Goal: Task Accomplishment & Management: Use online tool/utility

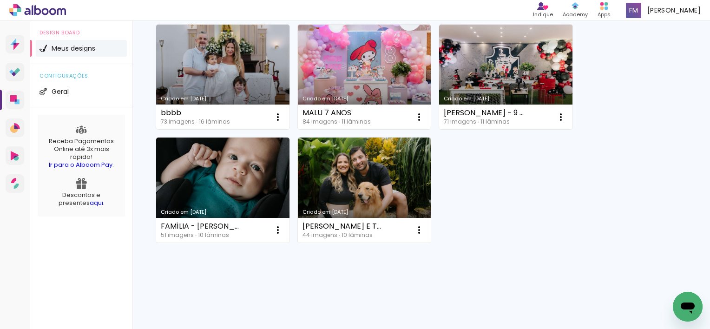
scroll to position [68, 0]
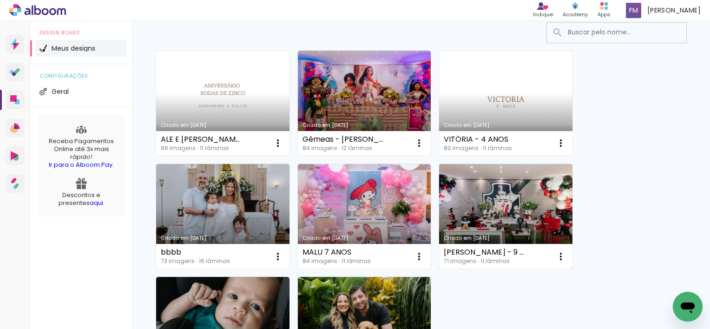
click at [518, 199] on link "Criado em [DATE]" at bounding box center [505, 216] width 133 height 105
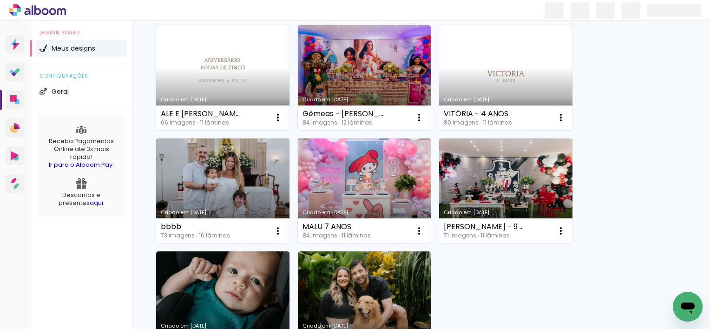
scroll to position [22, 0]
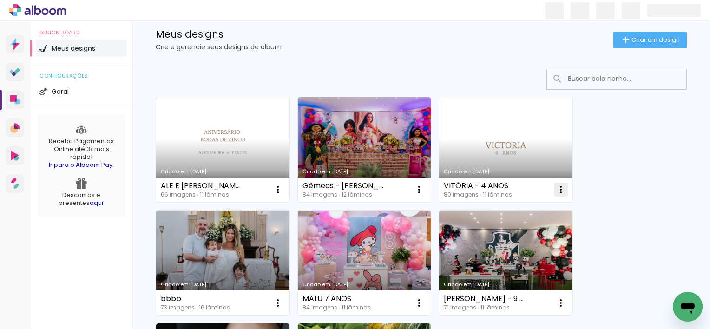
click at [562, 191] on iron-icon at bounding box center [560, 189] width 11 height 11
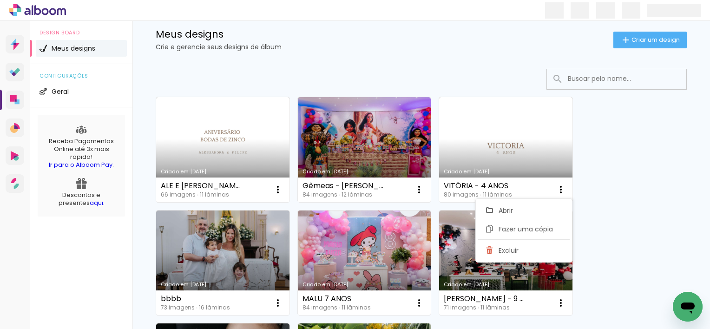
click at [600, 180] on div "Criado em 26/08/25 ALE E FILIPE 66 imagens ∙ 11 lâminas Abrir Fazer uma cópia E…" at bounding box center [420, 262] width 539 height 340
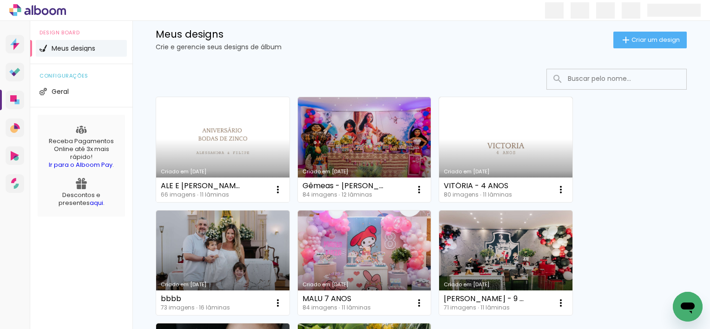
click at [227, 145] on link "Criado em [DATE]" at bounding box center [222, 149] width 133 height 105
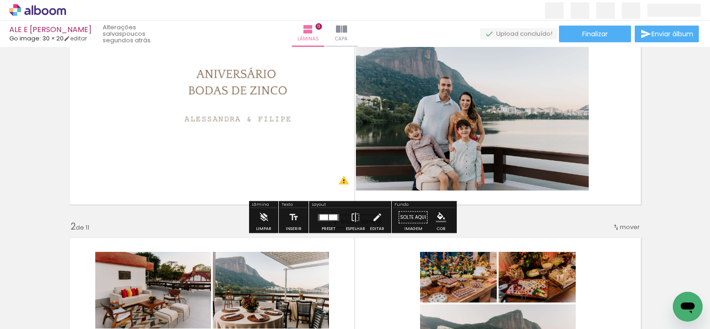
scroll to position [46, 0]
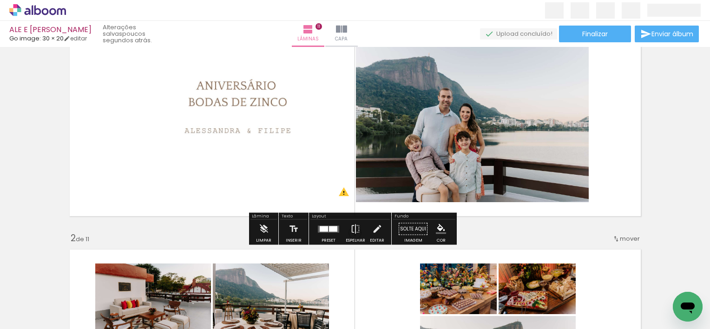
click at [329, 230] on div at bounding box center [333, 229] width 8 height 6
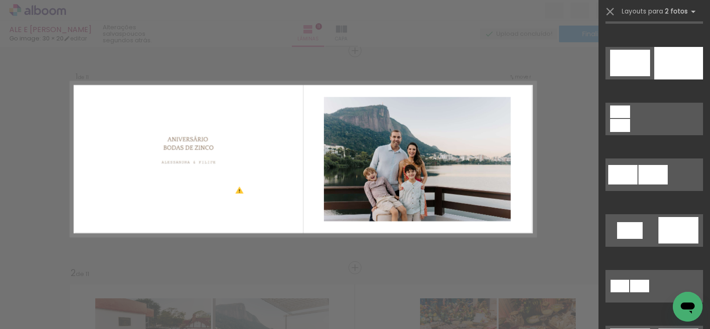
scroll to position [139, 0]
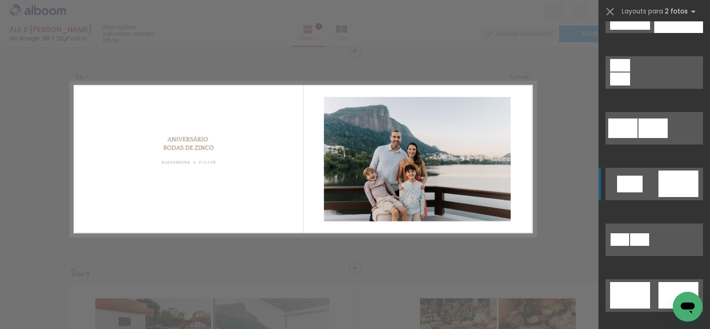
click at [632, 181] on div at bounding box center [630, 184] width 26 height 17
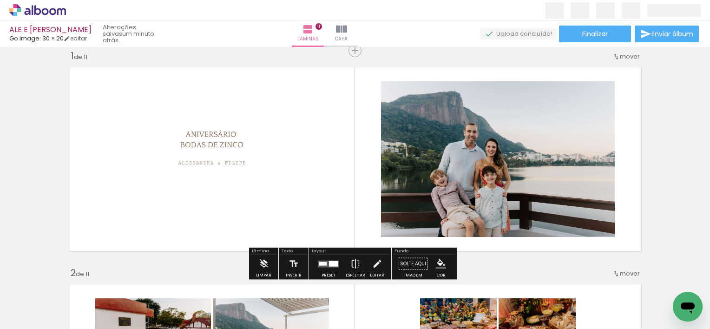
click at [329, 262] on div at bounding box center [333, 264] width 9 height 6
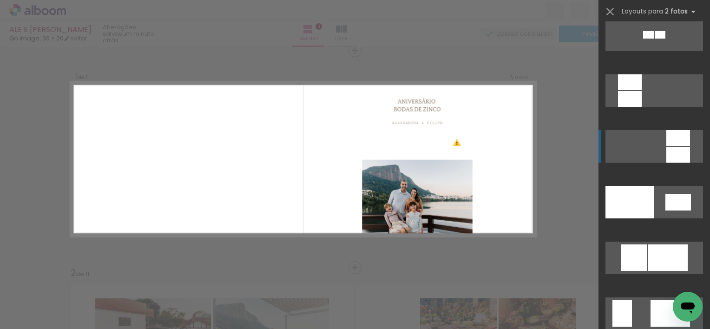
scroll to position [1068, 0]
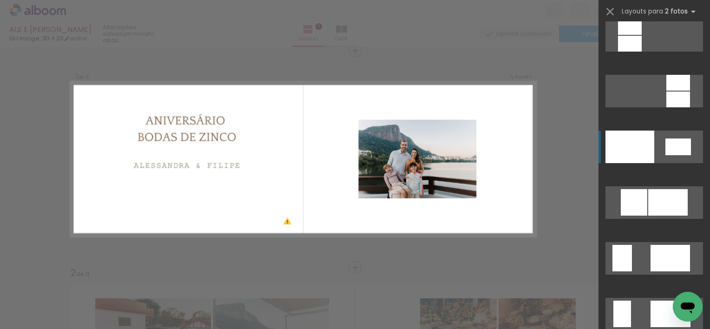
click at [669, 152] on div at bounding box center [678, 146] width 26 height 17
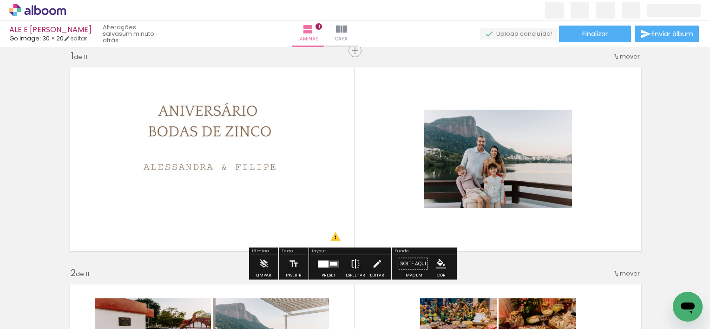
click at [352, 263] on iron-icon at bounding box center [355, 264] width 10 height 19
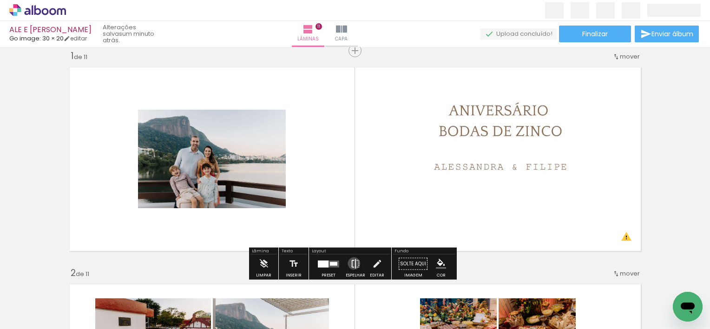
click at [352, 262] on iron-icon at bounding box center [355, 264] width 10 height 19
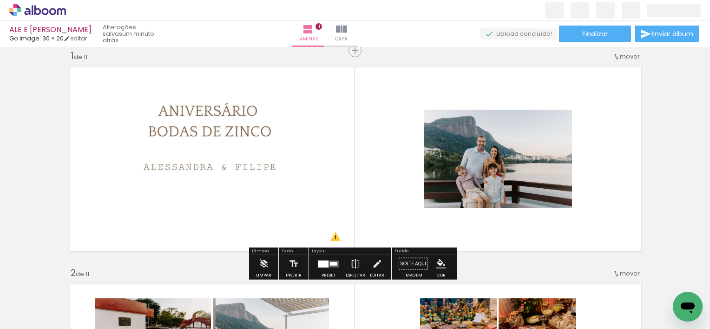
click at [319, 262] on div at bounding box center [323, 263] width 11 height 7
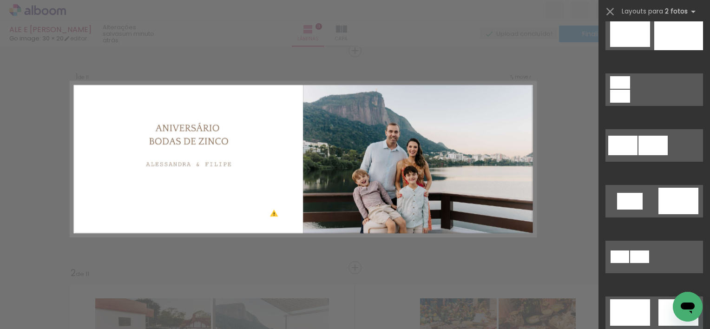
scroll to position [139, 0]
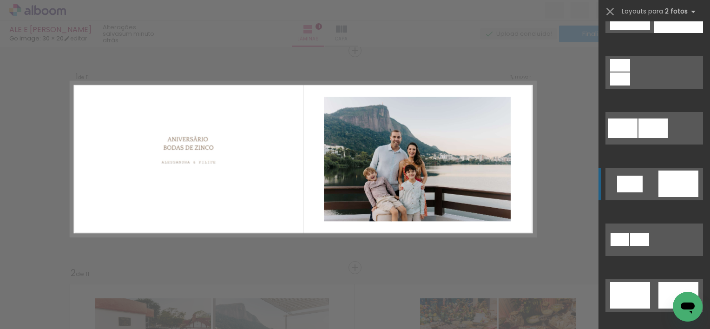
click at [658, 178] on div at bounding box center [678, 183] width 40 height 26
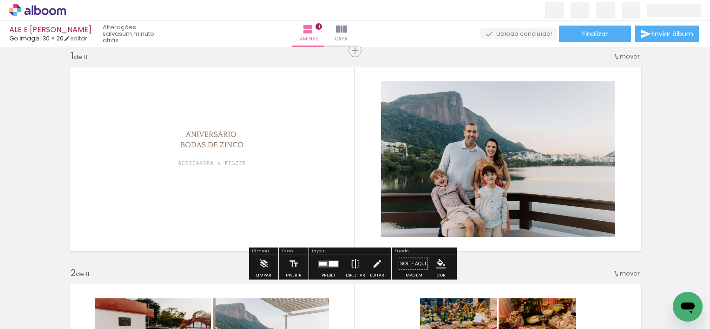
click at [484, 172] on quentale-photo at bounding box center [498, 159] width 234 height 156
click at [595, 91] on quentale-photo at bounding box center [498, 159] width 234 height 156
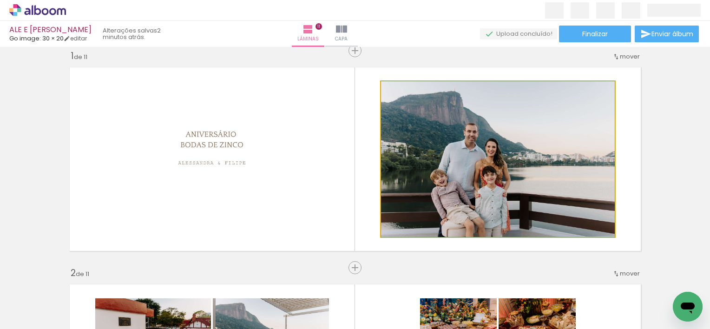
click at [603, 87] on quentale-photo at bounding box center [498, 159] width 234 height 156
click at [594, 212] on quentale-photo at bounding box center [498, 159] width 234 height 156
drag, startPoint x: 610, startPoint y: 234, endPoint x: 601, endPoint y: 217, distance: 18.9
click at [399, 88] on div at bounding box center [403, 91] width 8 height 8
drag, startPoint x: 400, startPoint y: 90, endPoint x: 393, endPoint y: 88, distance: 7.7
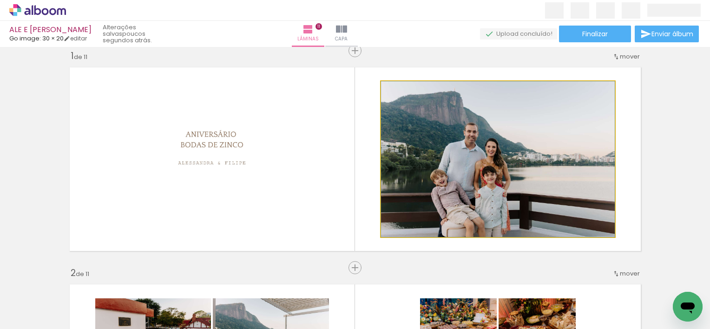
type paper-slider "100"
click at [395, 88] on div at bounding box center [402, 91] width 15 height 15
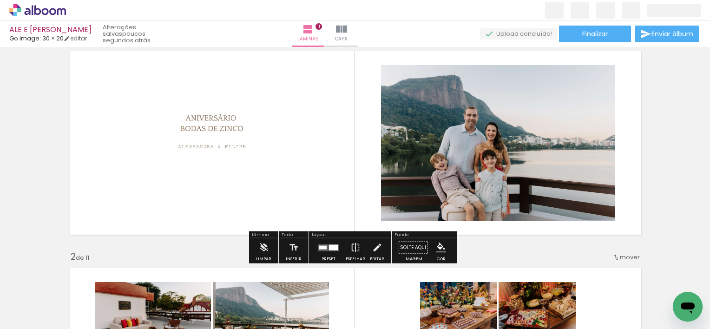
scroll to position [12, 0]
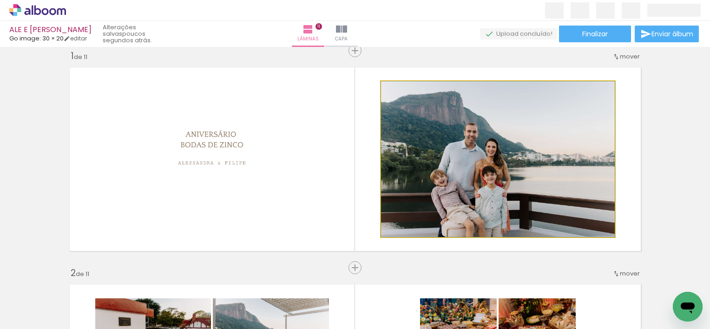
click at [570, 155] on quentale-photo at bounding box center [498, 159] width 234 height 156
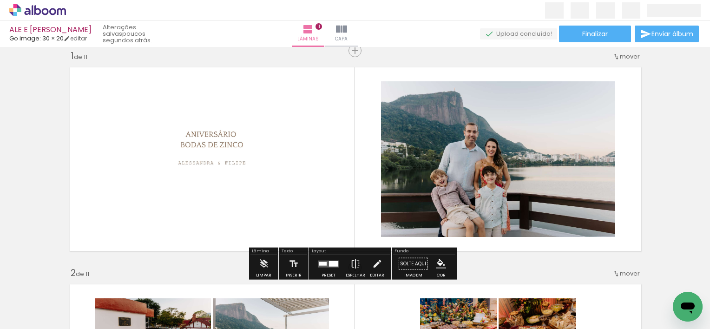
click at [211, 163] on quentale-photo at bounding box center [212, 159] width 148 height 98
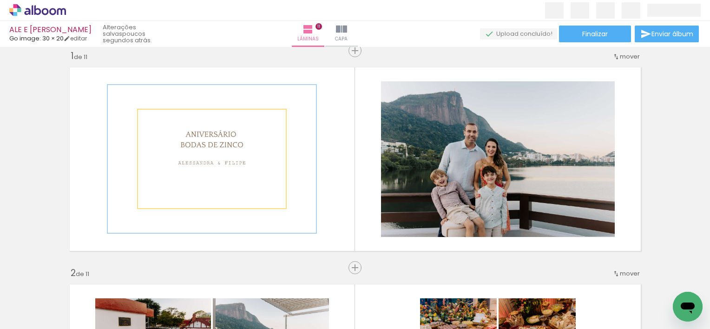
click at [210, 163] on quentale-photo at bounding box center [212, 159] width 148 height 98
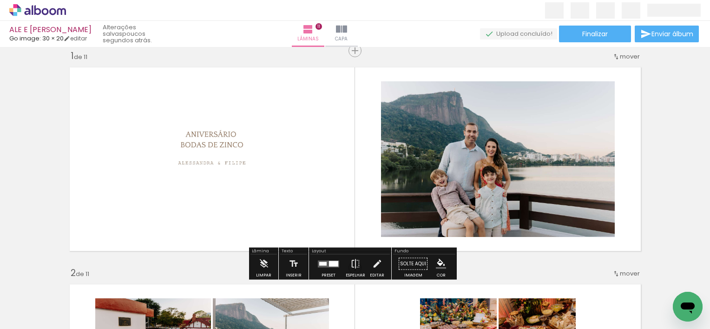
click at [474, 185] on quentale-photo at bounding box center [498, 159] width 234 height 156
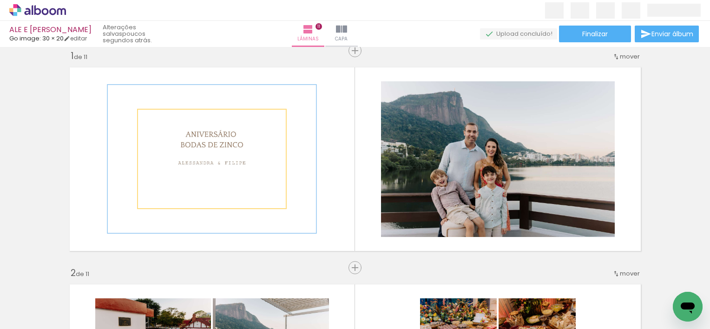
click at [240, 154] on quentale-photo at bounding box center [212, 159] width 148 height 98
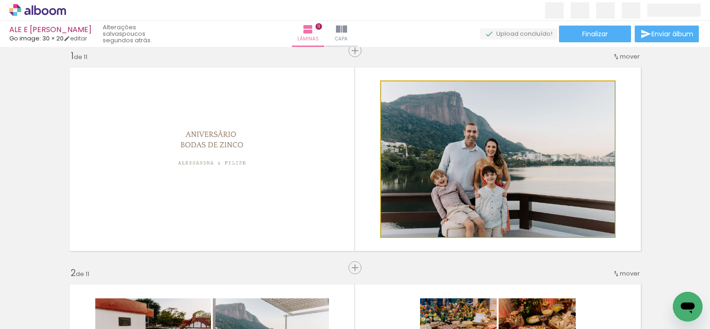
click at [500, 176] on quentale-photo at bounding box center [498, 159] width 234 height 156
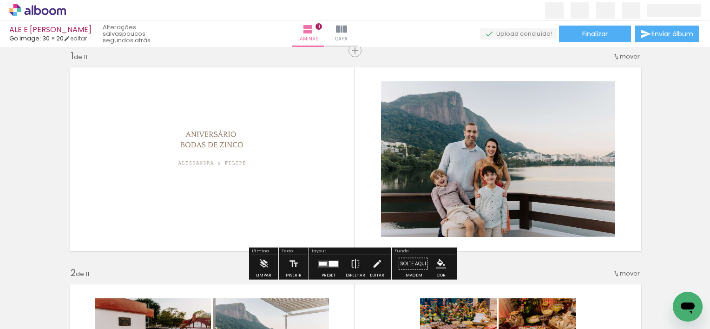
click at [472, 92] on div at bounding box center [475, 90] width 11 height 9
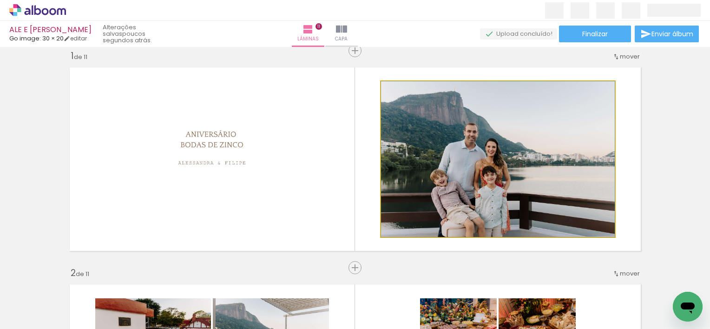
click at [552, 190] on quentale-photo at bounding box center [498, 159] width 234 height 156
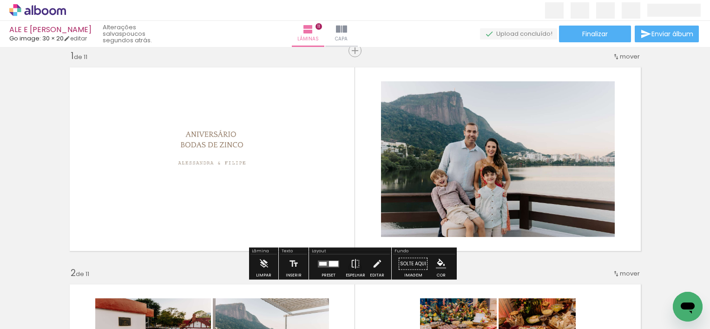
click at [563, 165] on quentale-photo at bounding box center [498, 159] width 234 height 156
click at [608, 89] on quentale-photo at bounding box center [498, 159] width 234 height 156
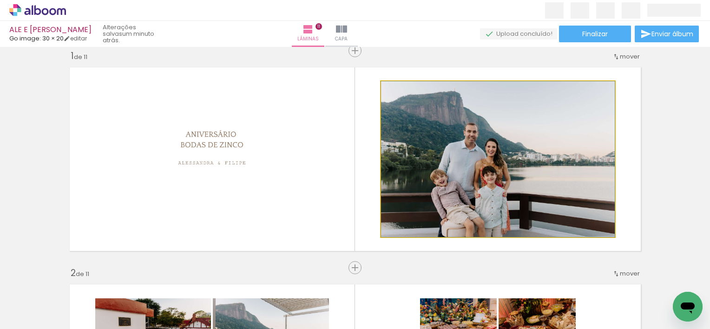
click at [503, 170] on quentale-photo at bounding box center [498, 159] width 234 height 156
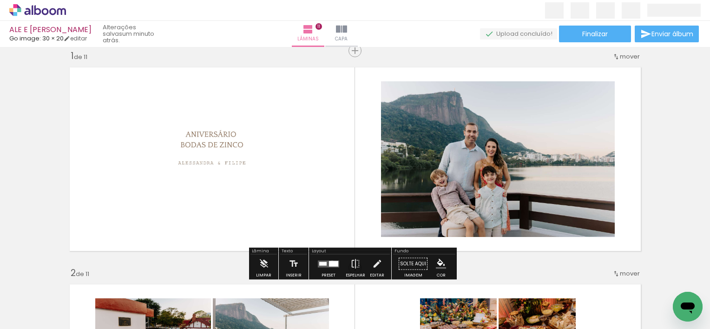
click at [330, 262] on div at bounding box center [333, 264] width 9 height 6
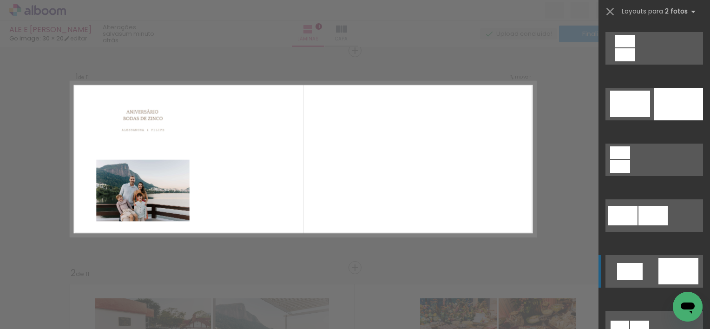
scroll to position [46, 0]
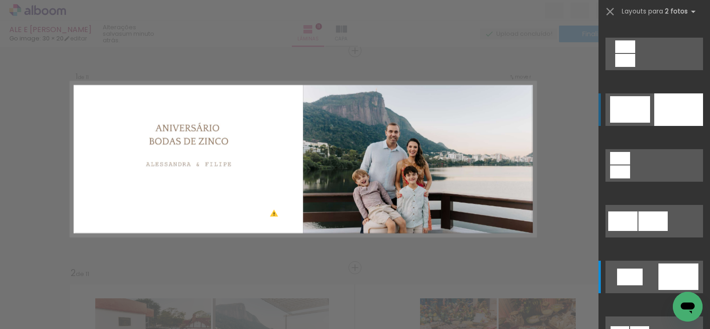
click at [673, 104] on div at bounding box center [678, 109] width 49 height 33
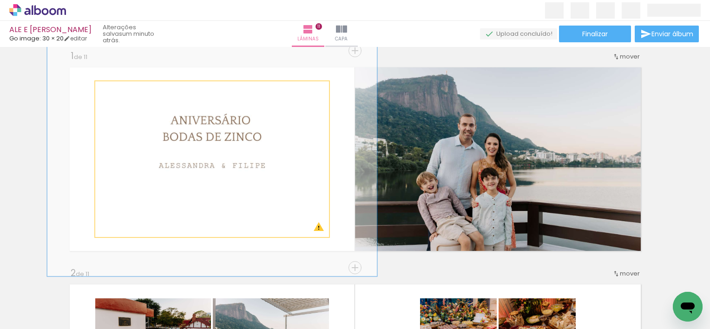
click at [261, 163] on quentale-photo at bounding box center [212, 159] width 234 height 156
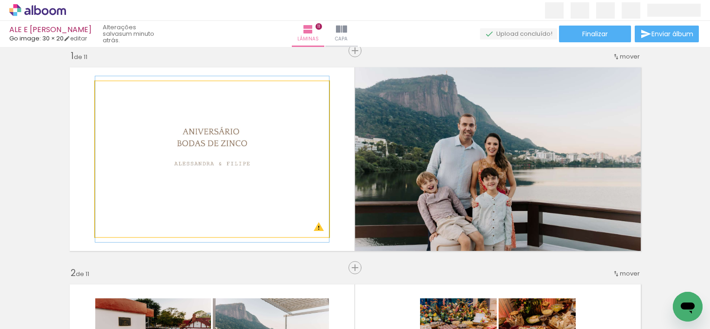
drag, startPoint x: 128, startPoint y: 94, endPoint x: 111, endPoint y: 96, distance: 16.8
type paper-slider "100"
click at [111, 96] on div at bounding box center [116, 91] width 15 height 15
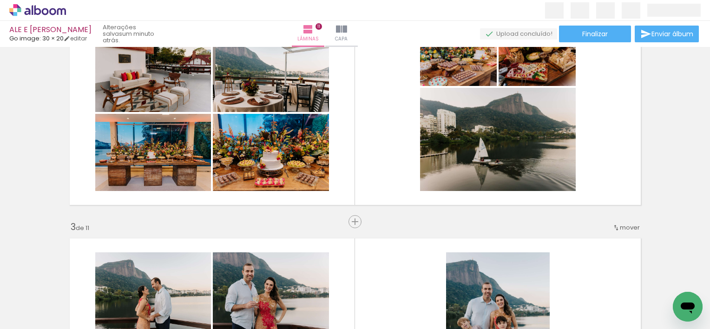
scroll to position [290, 0]
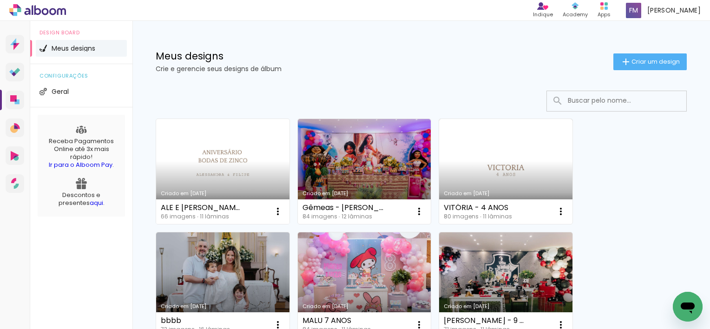
click at [243, 171] on link "Criado em 26/08/25" at bounding box center [222, 171] width 133 height 105
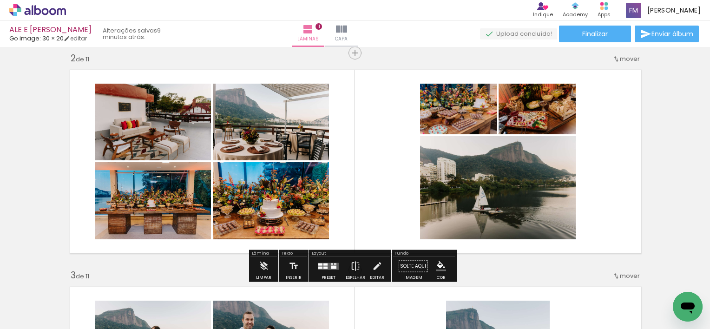
scroll to position [279, 0]
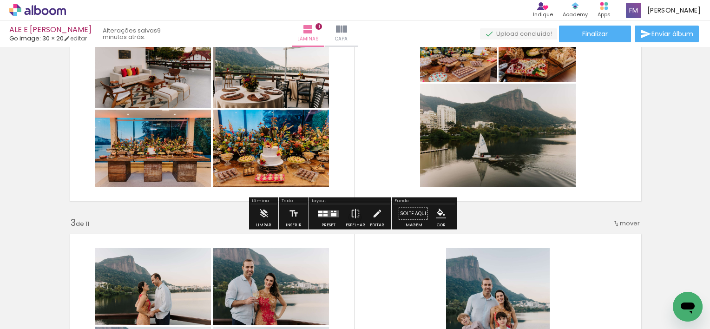
click at [325, 216] on quentale-layouter at bounding box center [328, 213] width 21 height 7
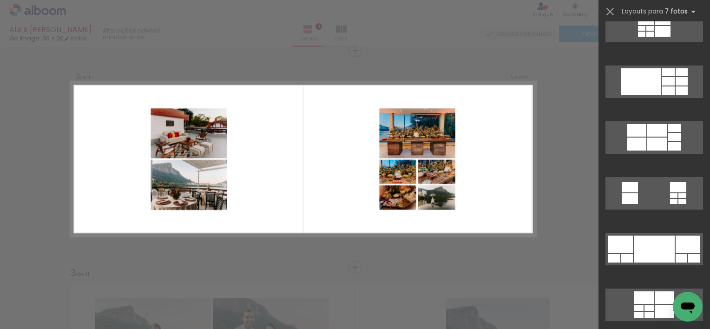
scroll to position [557, 0]
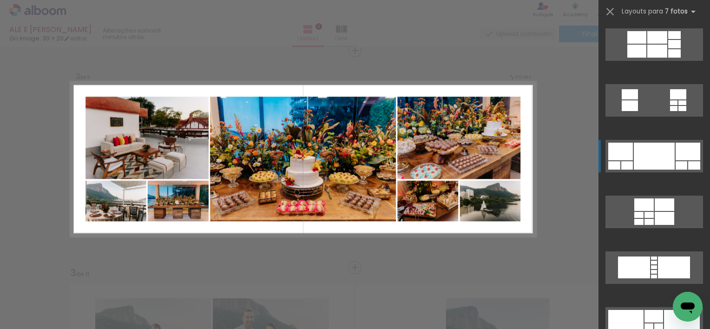
click at [659, 165] on div at bounding box center [654, 156] width 41 height 27
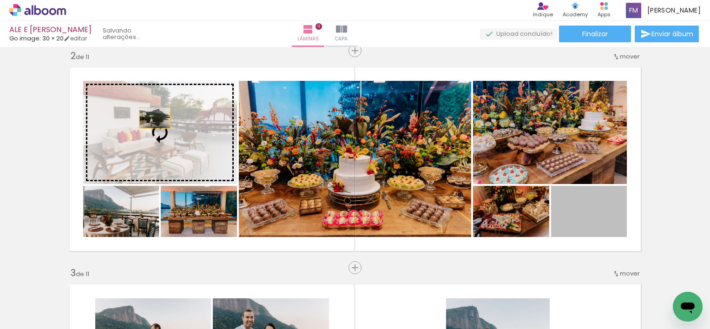
drag, startPoint x: 595, startPoint y: 219, endPoint x: 139, endPoint y: 116, distance: 467.3
click at [0, 0] on slot at bounding box center [0, 0] width 0 height 0
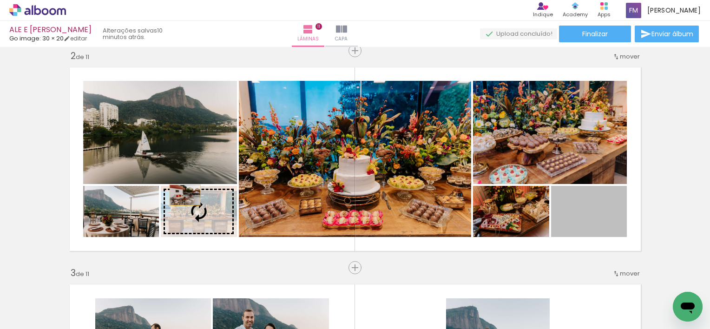
drag, startPoint x: 581, startPoint y: 224, endPoint x: 182, endPoint y: 195, distance: 399.7
click at [0, 0] on slot at bounding box center [0, 0] width 0 height 0
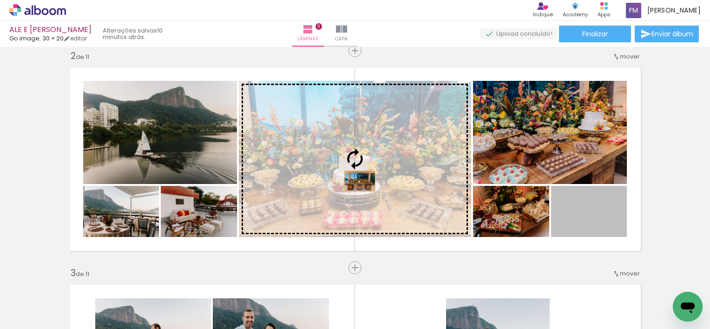
drag, startPoint x: 594, startPoint y: 227, endPoint x: 355, endPoint y: 180, distance: 243.2
click at [0, 0] on slot at bounding box center [0, 0] width 0 height 0
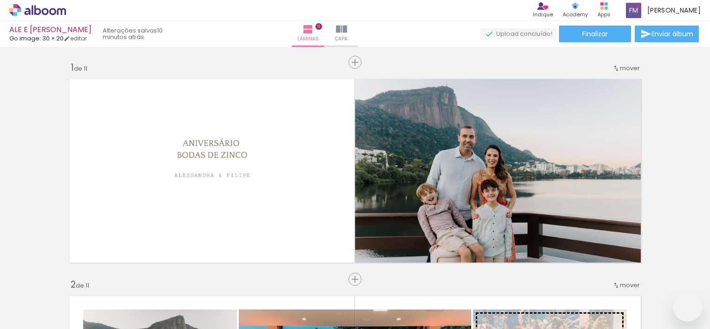
drag, startPoint x: 557, startPoint y: 175, endPoint x: 551, endPoint y: 151, distance: 25.0
click at [0, 0] on slot at bounding box center [0, 0] width 0 height 0
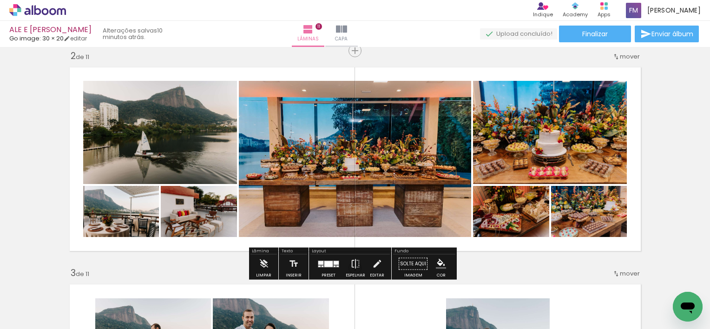
scroll to position [557, 0]
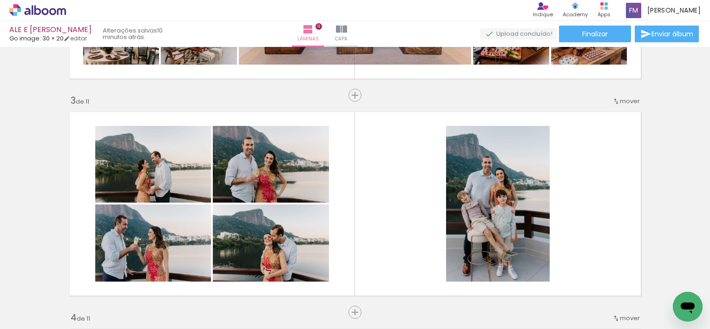
scroll to position [414, 0]
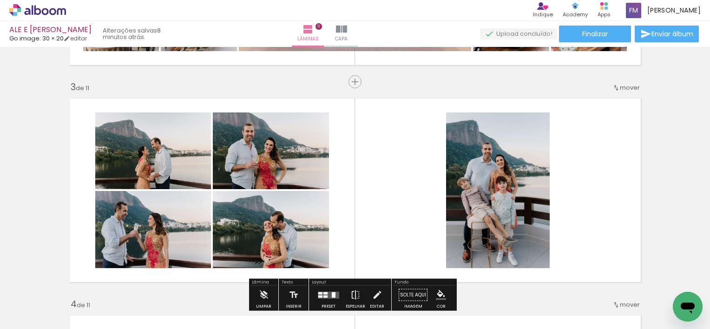
click at [32, 316] on span "Adicionar Fotos" at bounding box center [33, 316] width 28 height 10
click at [0, 0] on input "file" at bounding box center [0, 0] width 0 height 0
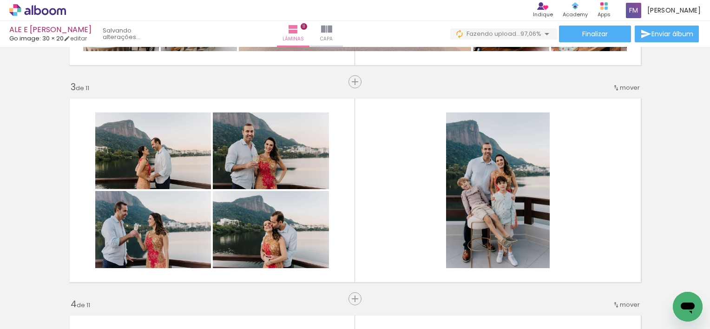
scroll to position [0, 2906]
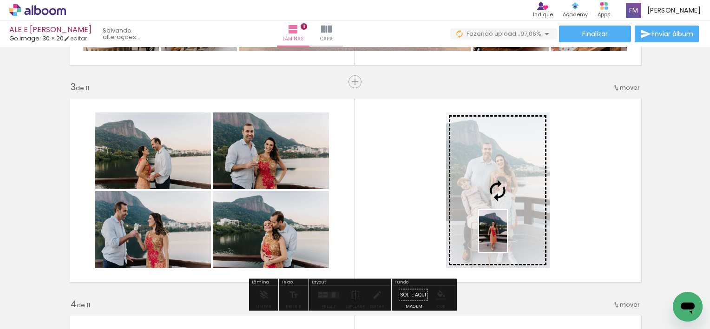
drag, startPoint x: 623, startPoint y: 301, endPoint x: 576, endPoint y: 264, distance: 60.2
click at [501, 234] on quentale-workspace at bounding box center [355, 164] width 710 height 329
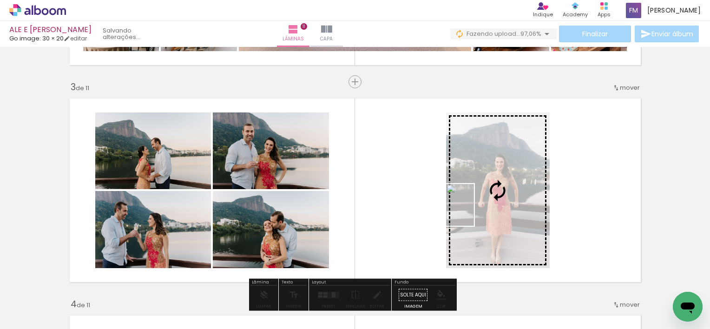
drag, startPoint x: 679, startPoint y: 288, endPoint x: 471, endPoint y: 210, distance: 221.2
click at [471, 210] on quentale-workspace at bounding box center [355, 164] width 710 height 329
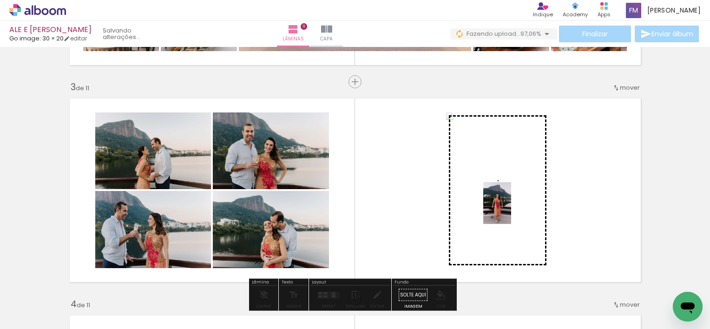
drag, startPoint x: 621, startPoint y: 302, endPoint x: 498, endPoint y: 193, distance: 163.8
click at [496, 193] on quentale-workspace at bounding box center [355, 164] width 710 height 329
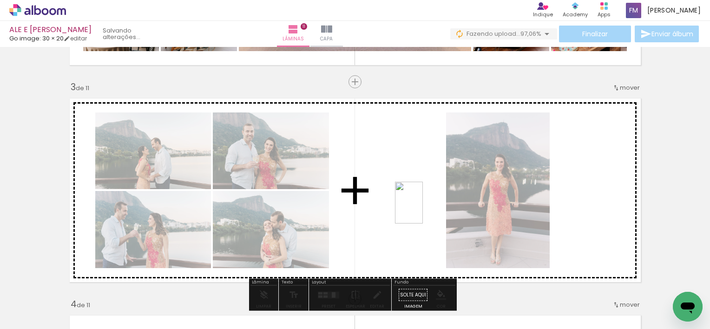
drag, startPoint x: 670, startPoint y: 289, endPoint x: 420, endPoint y: 208, distance: 263.2
click at [420, 208] on quentale-workspace at bounding box center [355, 164] width 710 height 329
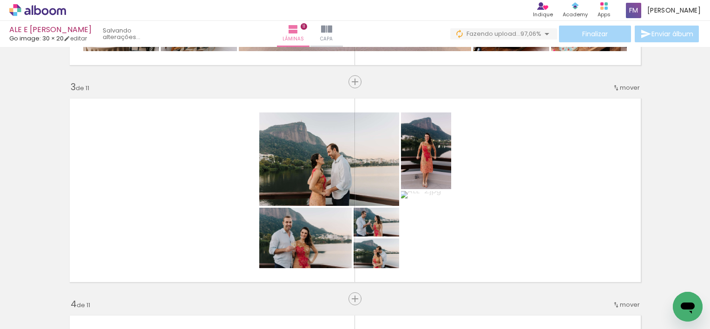
scroll to position [0, 478]
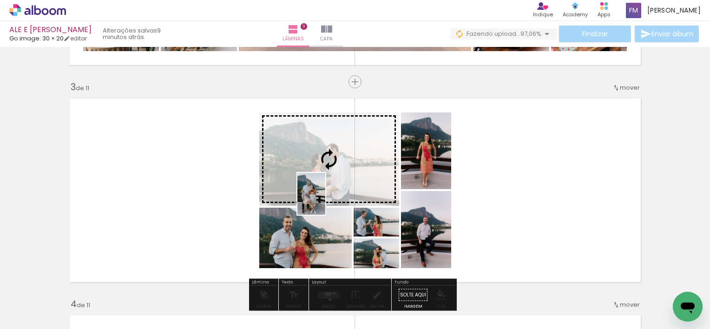
drag, startPoint x: 188, startPoint y: 296, endPoint x: 327, endPoint y: 200, distance: 169.6
click at [327, 200] on quentale-workspace at bounding box center [355, 164] width 710 height 329
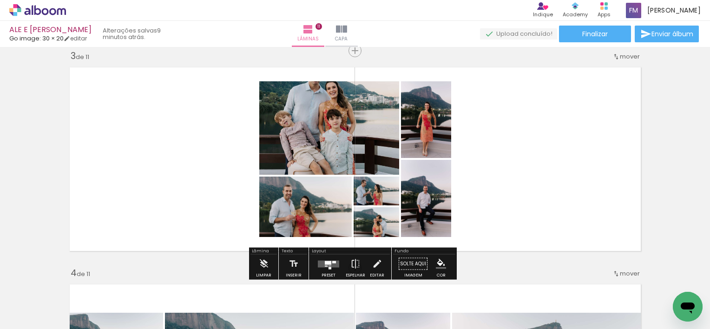
scroll to position [461, 0]
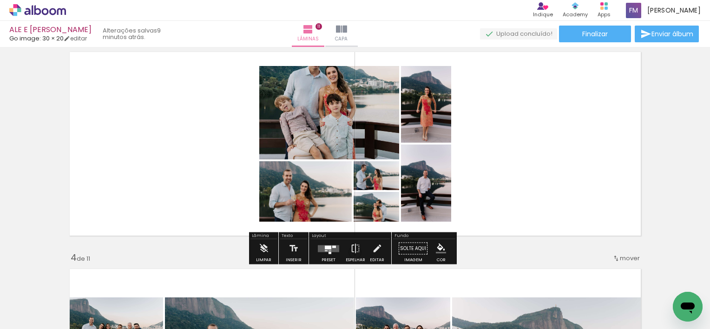
click at [330, 249] on quentale-layouter at bounding box center [328, 248] width 21 height 7
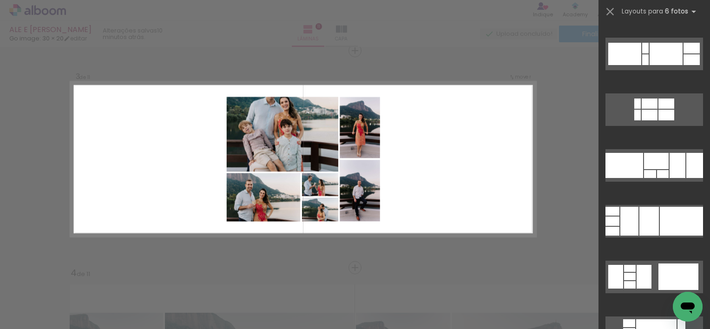
scroll to position [0, 2559]
click at [340, 160] on quentale-photo at bounding box center [360, 191] width 40 height 62
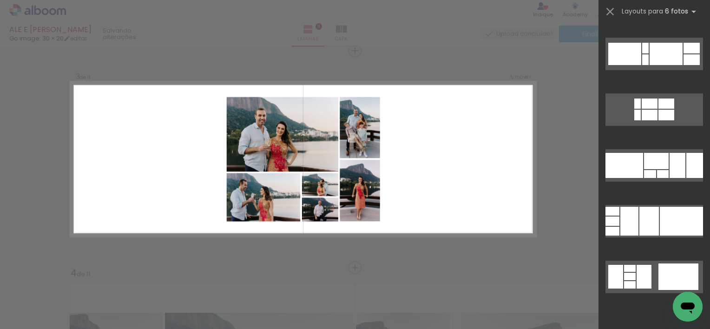
scroll to position [5463, 0]
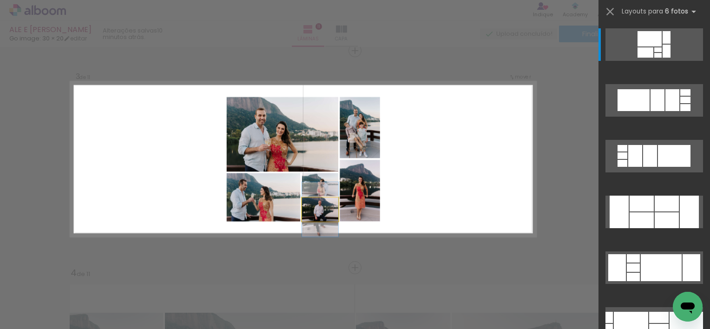
click at [316, 213] on quentale-photo at bounding box center [319, 209] width 36 height 24
click at [316, 212] on quentale-photo at bounding box center [319, 209] width 36 height 24
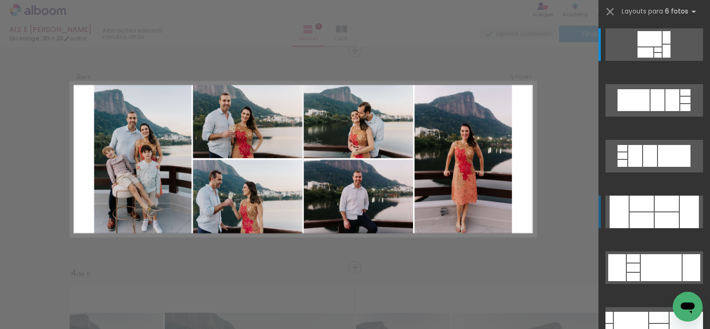
click at [658, 210] on div at bounding box center [666, 204] width 24 height 16
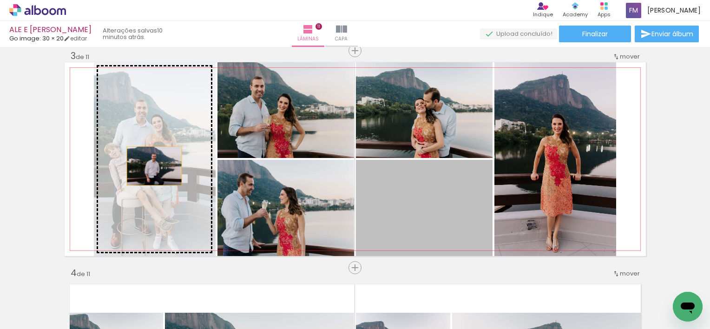
drag, startPoint x: 447, startPoint y: 210, endPoint x: 146, endPoint y: 162, distance: 305.3
click at [0, 0] on slot at bounding box center [0, 0] width 0 height 0
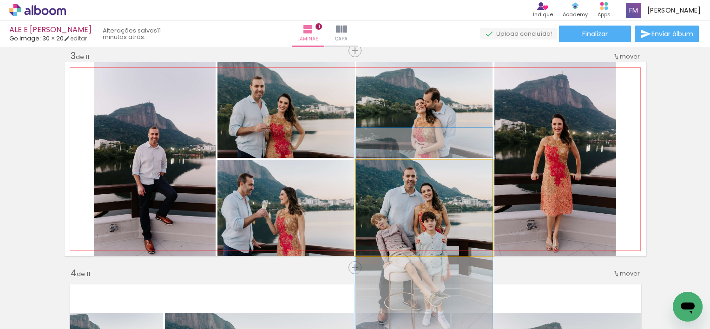
drag, startPoint x: 446, startPoint y: 212, endPoint x: 440, endPoint y: 235, distance: 23.0
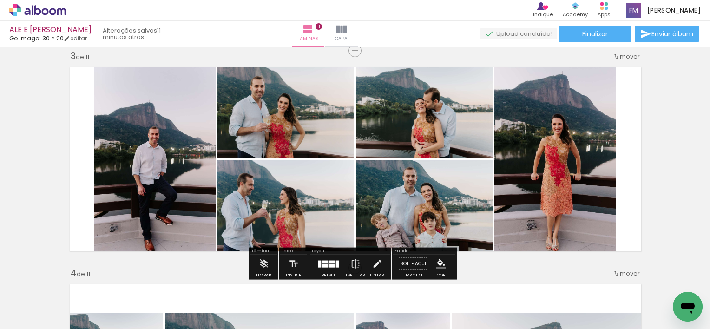
click at [329, 264] on div at bounding box center [332, 265] width 6 height 3
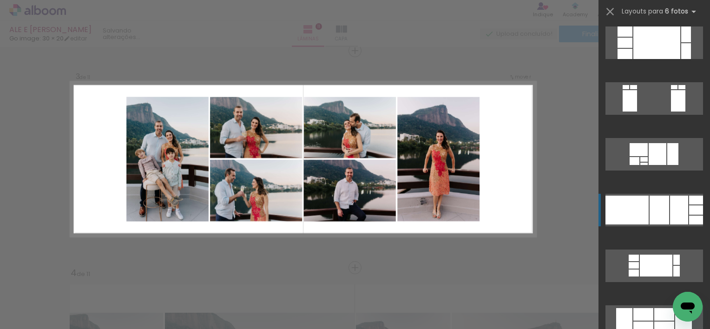
scroll to position [7488, 0]
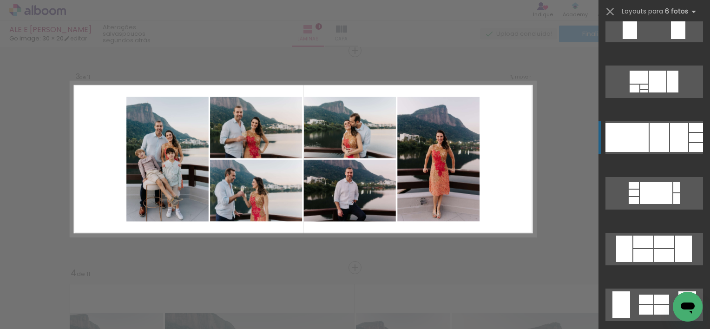
click at [664, 238] on div at bounding box center [664, 242] width 20 height 13
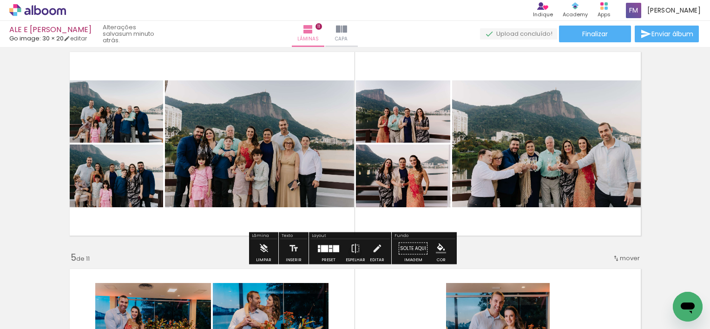
scroll to position [0, 2559]
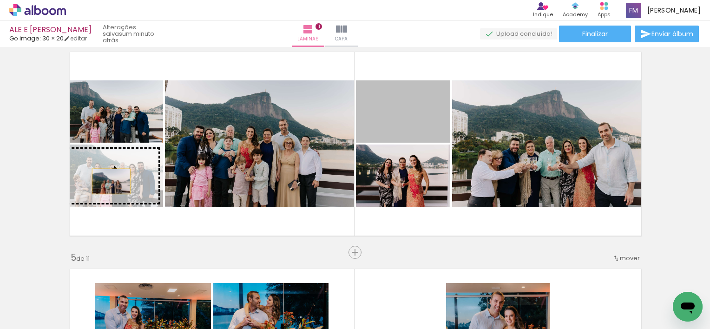
drag, startPoint x: 391, startPoint y: 122, endPoint x: 107, endPoint y: 181, distance: 289.5
click at [0, 0] on slot at bounding box center [0, 0] width 0 height 0
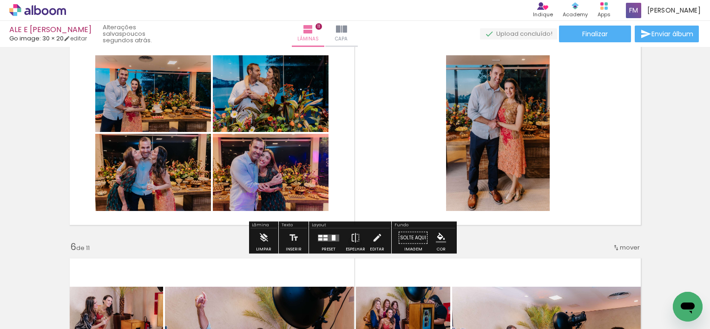
scroll to position [910, 0]
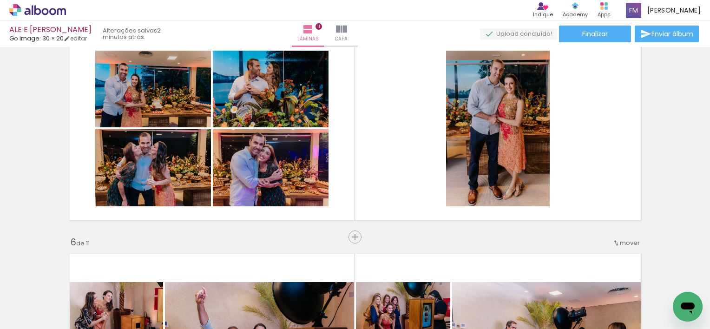
scroll to position [0, 2559]
click at [37, 314] on span "Adicionar Fotos" at bounding box center [33, 316] width 28 height 10
click at [0, 0] on input "file" at bounding box center [0, 0] width 0 height 0
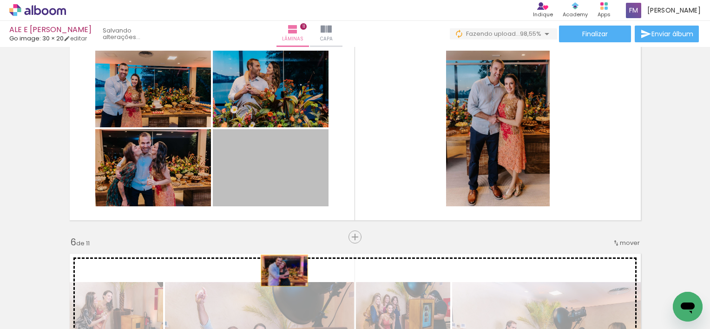
drag, startPoint x: 277, startPoint y: 168, endPoint x: 324, endPoint y: 294, distance: 134.1
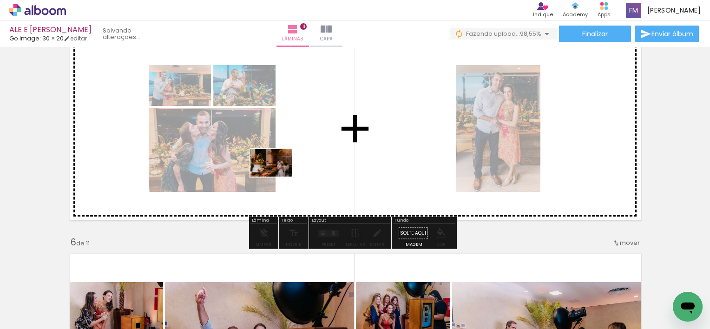
drag, startPoint x: 659, startPoint y: 298, endPoint x: 277, endPoint y: 176, distance: 401.3
click at [277, 176] on quentale-workspace at bounding box center [355, 164] width 710 height 329
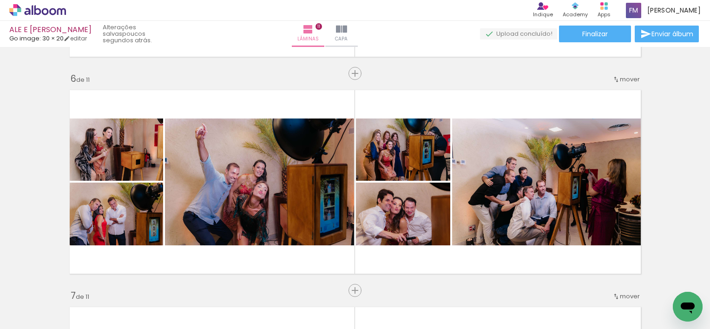
scroll to position [1096, 0]
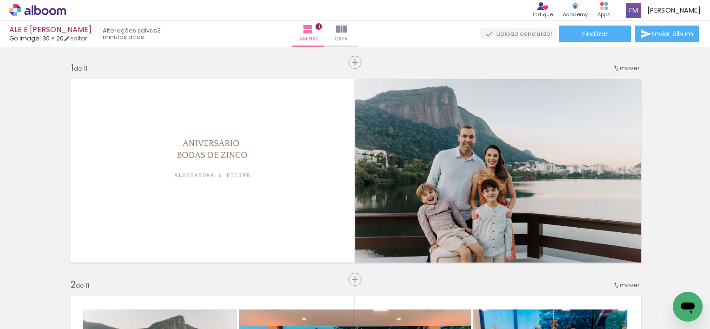
scroll to position [0, 2958]
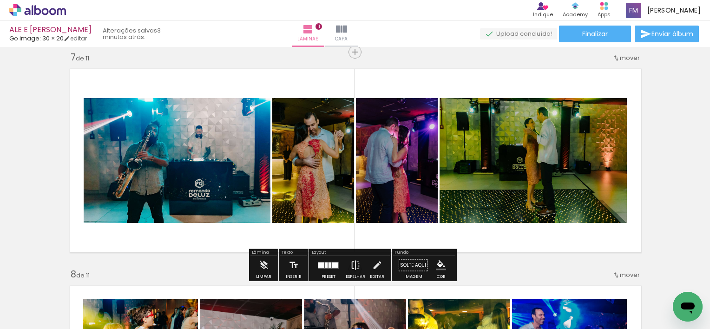
scroll to position [1328, 0]
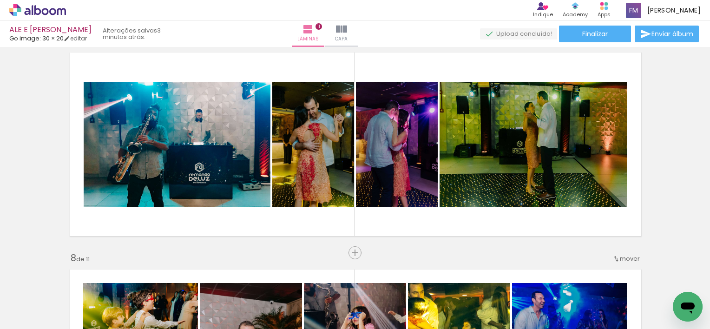
click at [39, 318] on span "Adicionar Fotos" at bounding box center [33, 316] width 28 height 10
click at [0, 0] on input "file" at bounding box center [0, 0] width 0 height 0
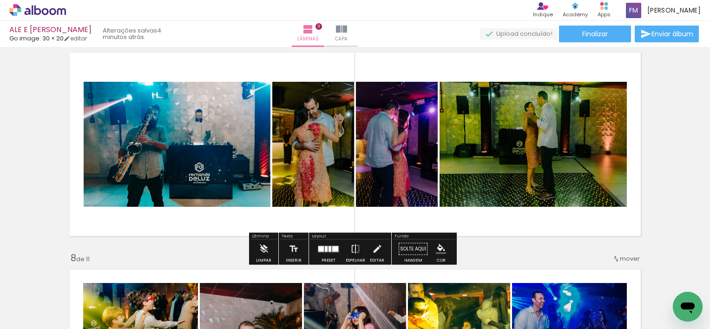
click at [19, 314] on iron-icon at bounding box center [13, 316] width 11 height 11
click at [0, 0] on input "file" at bounding box center [0, 0] width 0 height 0
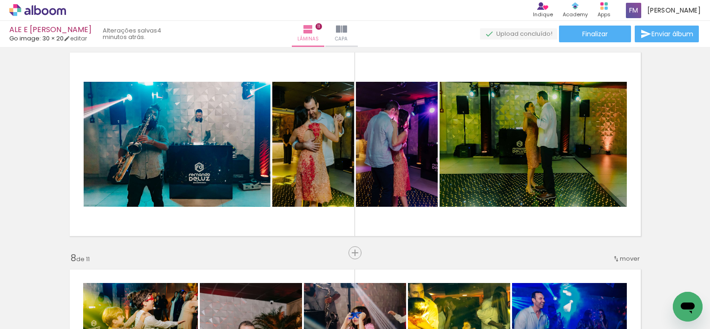
click at [45, 318] on span "Adicionar Fotos" at bounding box center [33, 316] width 28 height 10
click at [0, 0] on input "file" at bounding box center [0, 0] width 0 height 0
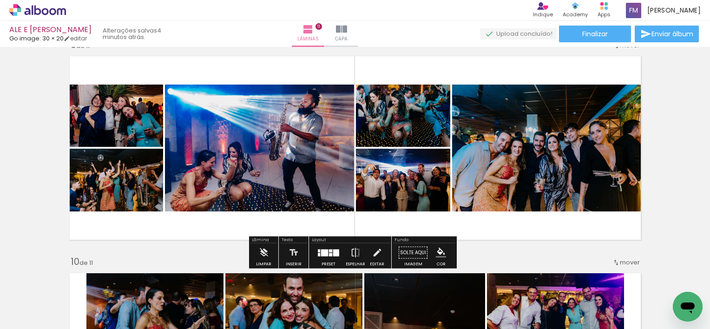
scroll to position [1824, 0]
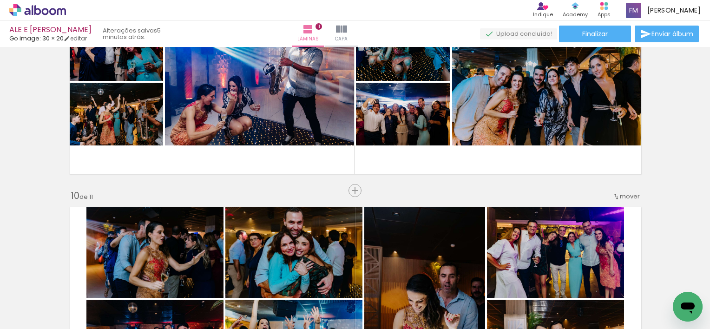
scroll to position [0, 3063]
click at [33, 311] on span "Adicionar Fotos" at bounding box center [33, 316] width 28 height 10
click at [0, 0] on input "file" at bounding box center [0, 0] width 0 height 0
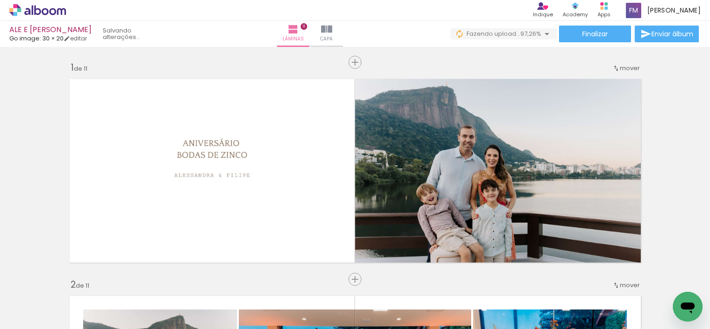
click at [29, 312] on span "Adicionar Fotos" at bounding box center [33, 316] width 28 height 10
click at [0, 0] on input "file" at bounding box center [0, 0] width 0 height 0
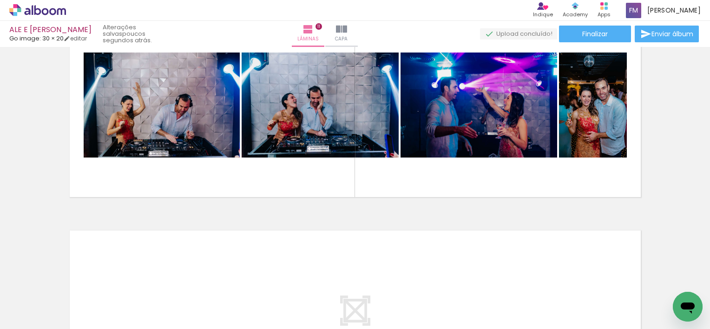
scroll to position [2242, 0]
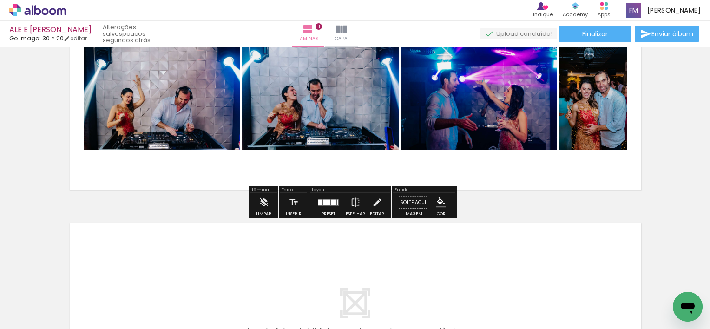
click at [337, 107] on quentale-photo at bounding box center [320, 97] width 157 height 105
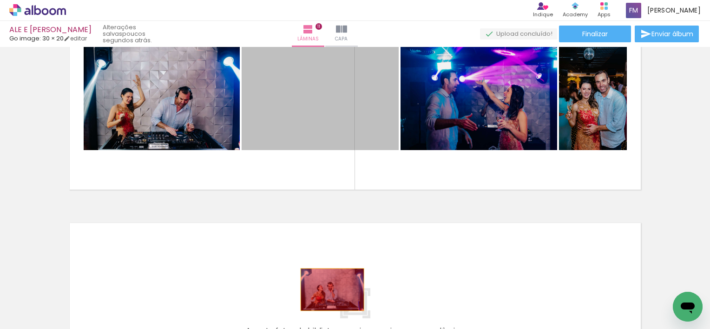
drag, startPoint x: 330, startPoint y: 98, endPoint x: 331, endPoint y: 291, distance: 192.3
click at [329, 291] on quentale-workspace at bounding box center [355, 164] width 710 height 329
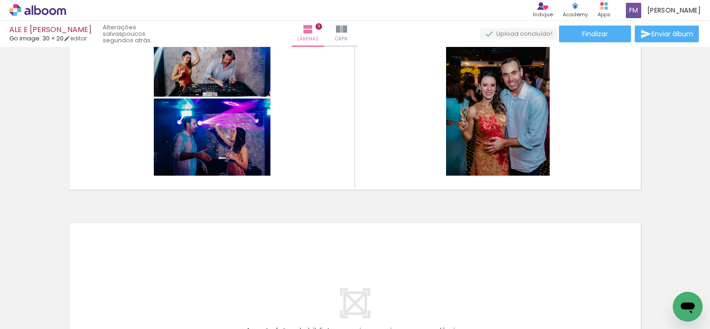
scroll to position [0, 3323]
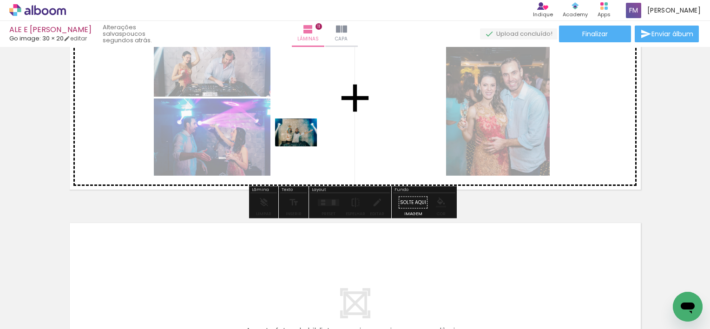
drag, startPoint x: 668, startPoint y: 302, endPoint x: 303, endPoint y: 146, distance: 397.1
click at [303, 146] on quentale-workspace at bounding box center [355, 164] width 710 height 329
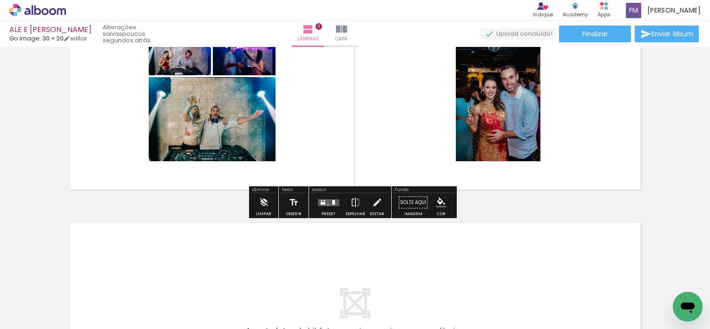
click at [326, 204] on quentale-layouter at bounding box center [328, 202] width 21 height 7
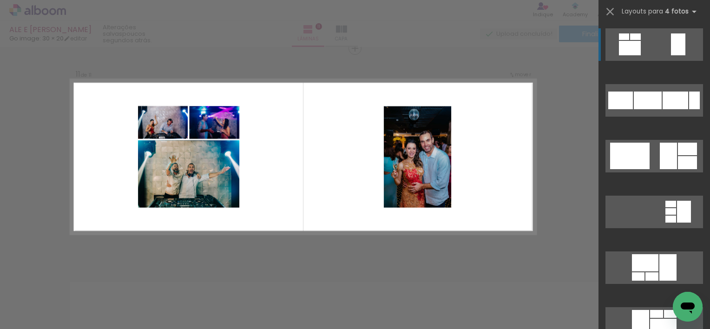
scroll to position [2181, 0]
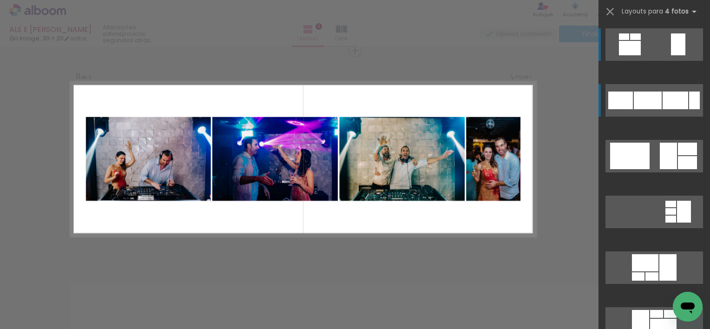
click at [636, 100] on div at bounding box center [648, 101] width 28 height 18
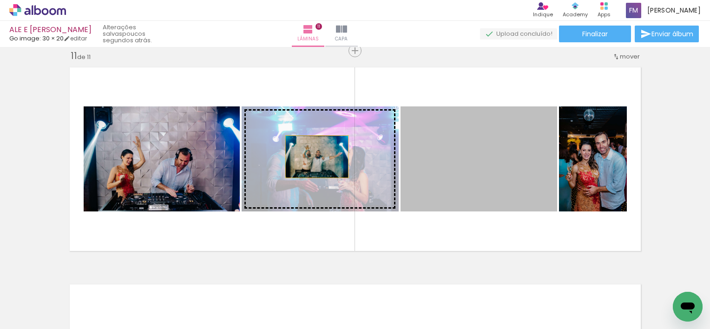
drag, startPoint x: 476, startPoint y: 156, endPoint x: 314, endPoint y: 157, distance: 161.7
click at [0, 0] on slot at bounding box center [0, 0] width 0 height 0
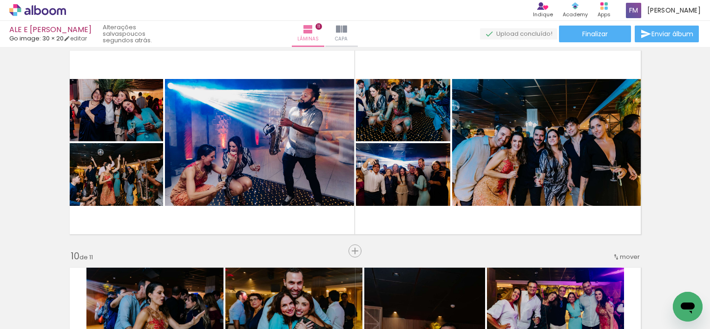
scroll to position [1763, 0]
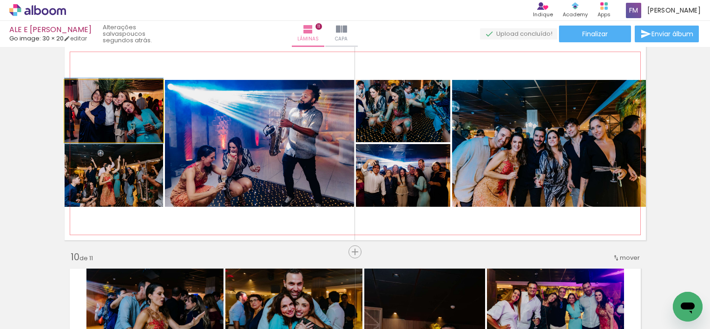
click at [100, 115] on quentale-photo at bounding box center [114, 111] width 98 height 62
click at [114, 115] on quentale-photo at bounding box center [114, 111] width 98 height 62
click at [119, 118] on quentale-photo at bounding box center [114, 111] width 98 height 62
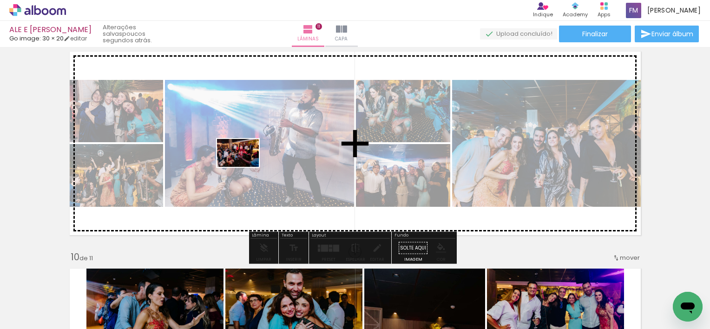
drag, startPoint x: 616, startPoint y: 303, endPoint x: 197, endPoint y: 163, distance: 442.1
click at [244, 165] on quentale-workspace at bounding box center [355, 164] width 710 height 329
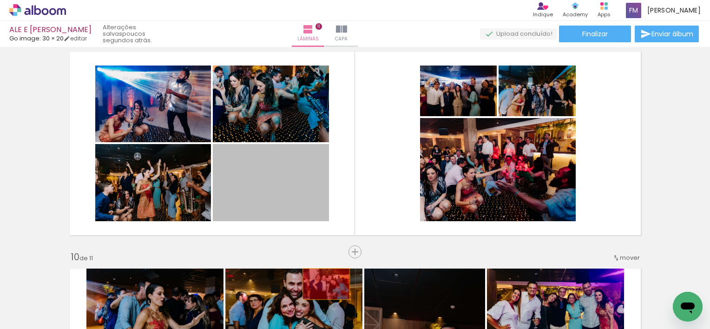
drag, startPoint x: 279, startPoint y: 180, endPoint x: 324, endPoint y: 290, distance: 119.2
click at [324, 290] on quentale-workspace at bounding box center [355, 164] width 710 height 329
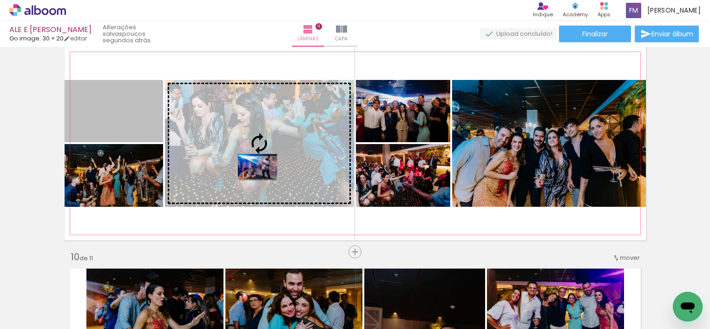
drag, startPoint x: 130, startPoint y: 113, endPoint x: 254, endPoint y: 166, distance: 134.4
click at [0, 0] on slot at bounding box center [0, 0] width 0 height 0
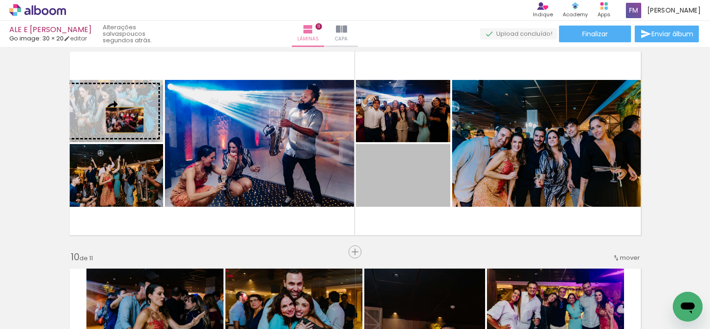
drag, startPoint x: 403, startPoint y: 190, endPoint x: 114, endPoint y: 110, distance: 299.8
click at [0, 0] on slot at bounding box center [0, 0] width 0 height 0
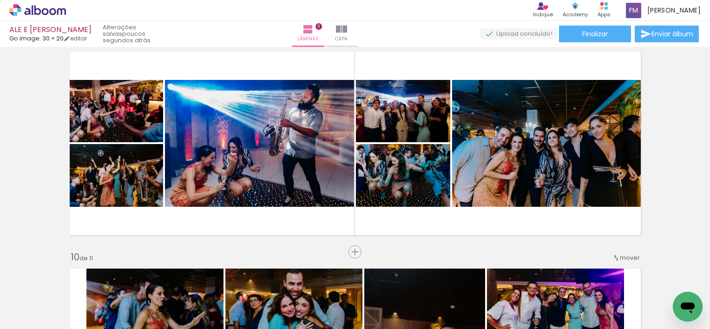
scroll to position [0, 3323]
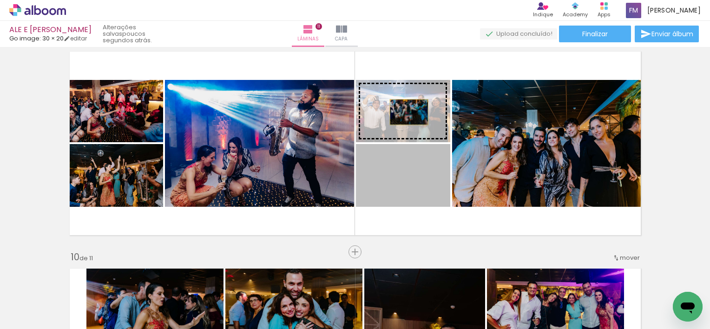
drag, startPoint x: 405, startPoint y: 179, endPoint x: 404, endPoint y: 111, distance: 68.8
click at [0, 0] on slot at bounding box center [0, 0] width 0 height 0
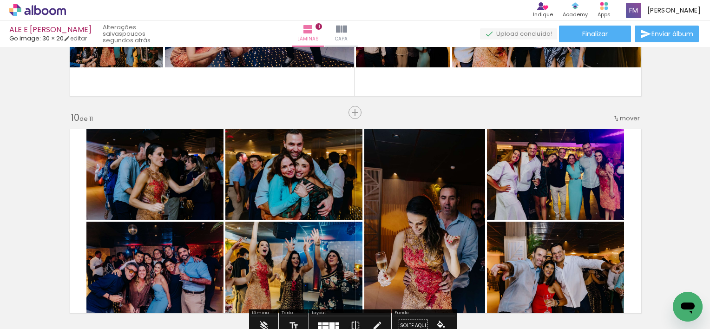
scroll to position [1949, 0]
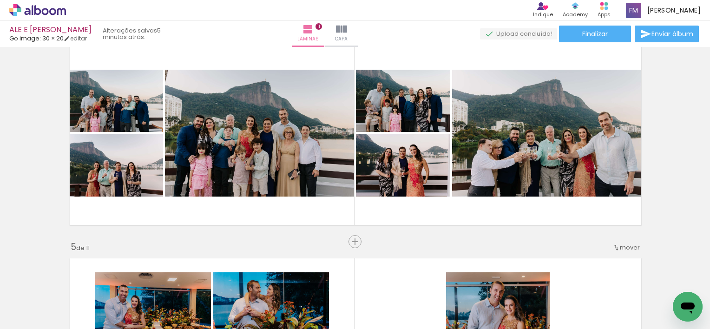
scroll to position [679, 0]
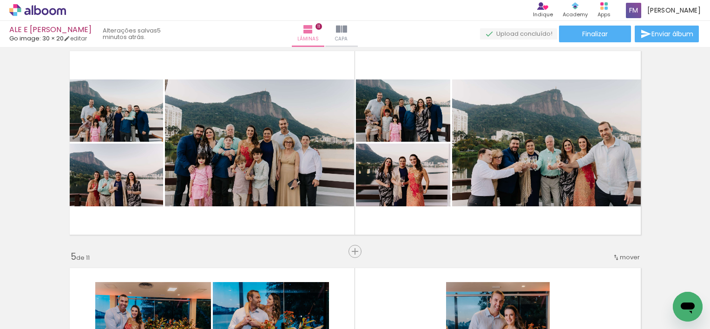
click at [465, 297] on div at bounding box center [464, 297] width 46 height 31
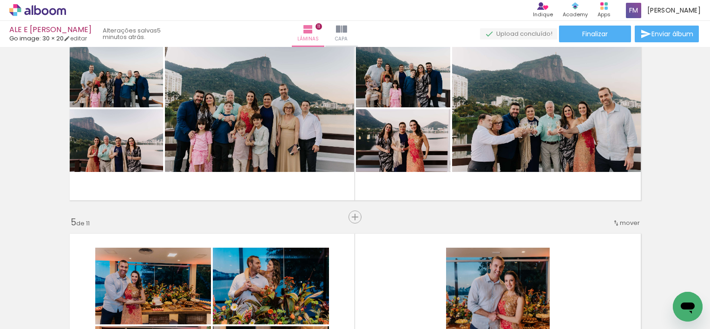
scroll to position [772, 0]
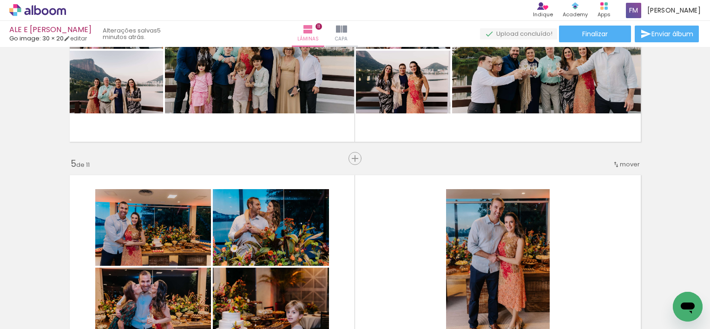
click at [467, 297] on div at bounding box center [464, 297] width 46 height 31
click at [475, 294] on div at bounding box center [464, 297] width 46 height 31
click at [472, 297] on div at bounding box center [464, 297] width 46 height 31
click at [471, 297] on div at bounding box center [464, 297] width 46 height 31
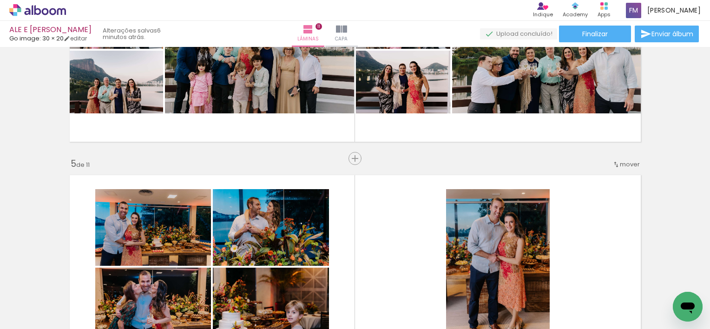
click at [471, 297] on div at bounding box center [464, 297] width 46 height 31
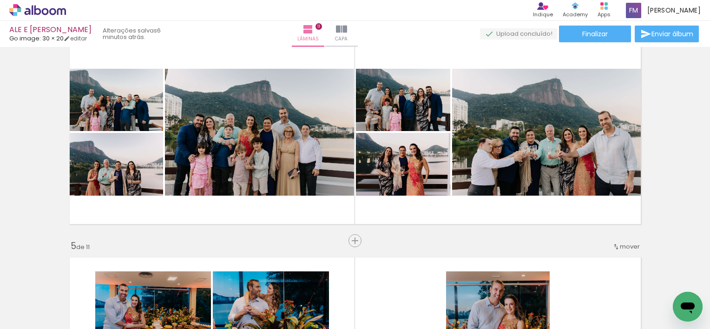
scroll to position [679, 0]
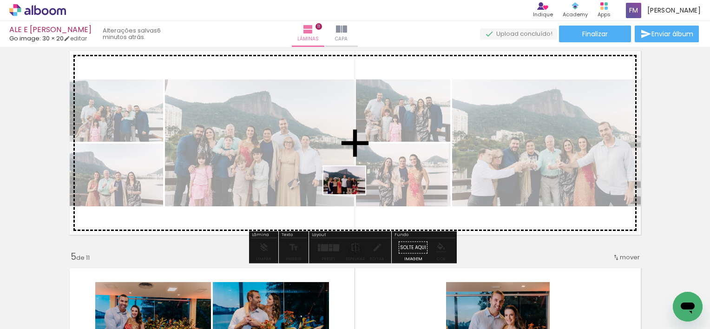
drag, startPoint x: 470, startPoint y: 303, endPoint x: 346, endPoint y: 187, distance: 169.6
click at [346, 187] on quentale-workspace at bounding box center [355, 164] width 710 height 329
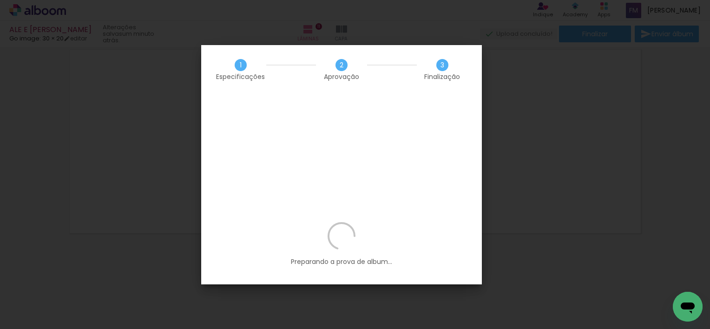
scroll to position [0, 3323]
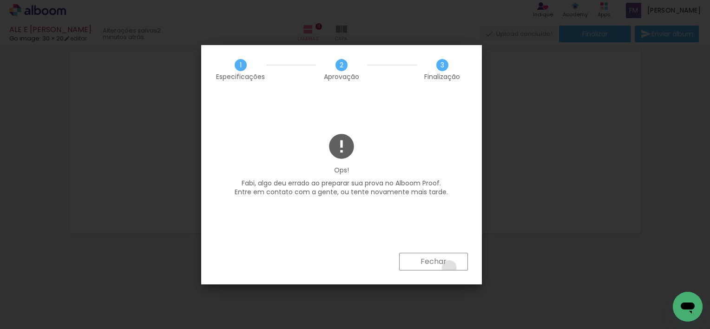
click at [449, 268] on paper-button "Fechar" at bounding box center [433, 262] width 69 height 18
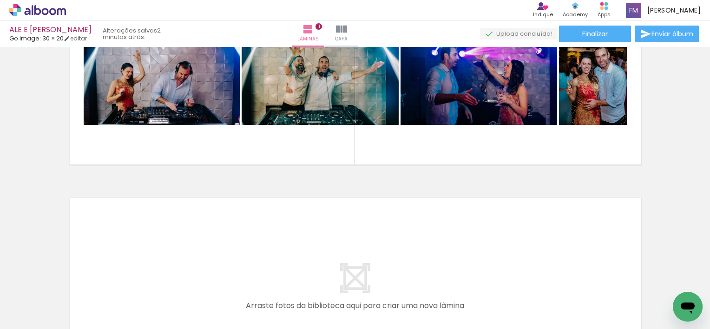
scroll to position [2230, 0]
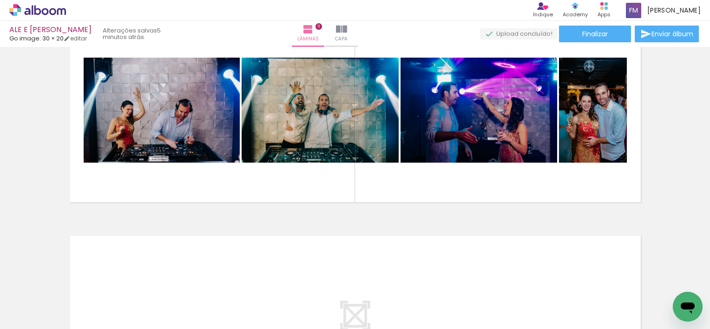
scroll to position [0, 3323]
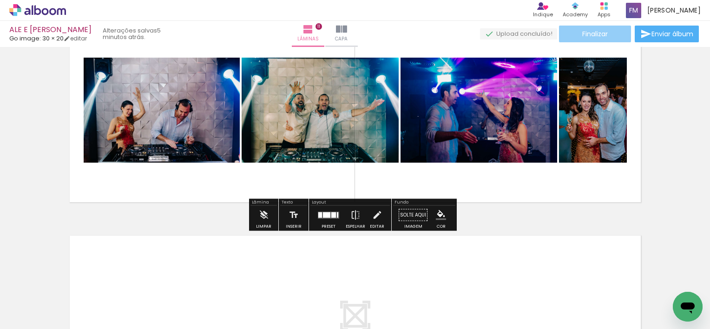
click at [605, 33] on paper-button "Finalizar" at bounding box center [595, 34] width 72 height 17
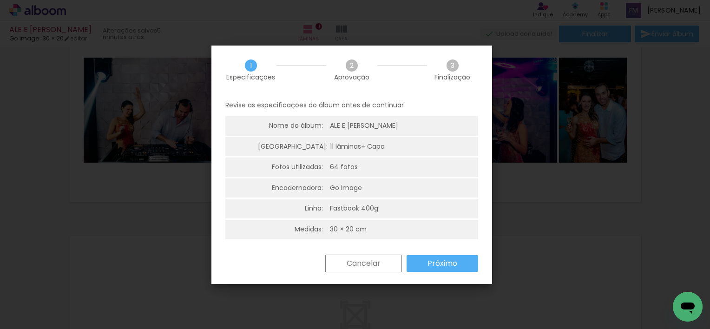
click at [0, 0] on slot "Próximo" at bounding box center [0, 0] width 0 height 0
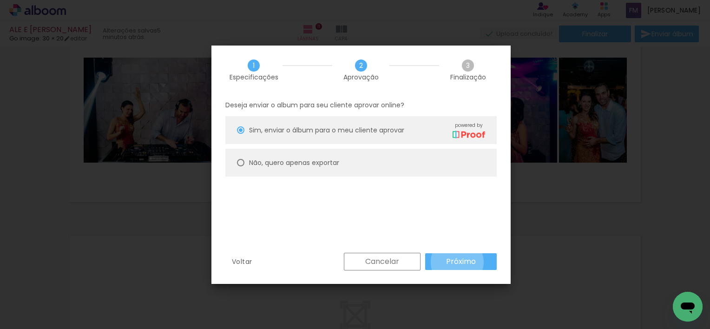
click at [0, 0] on slot "Próximo" at bounding box center [0, 0] width 0 height 0
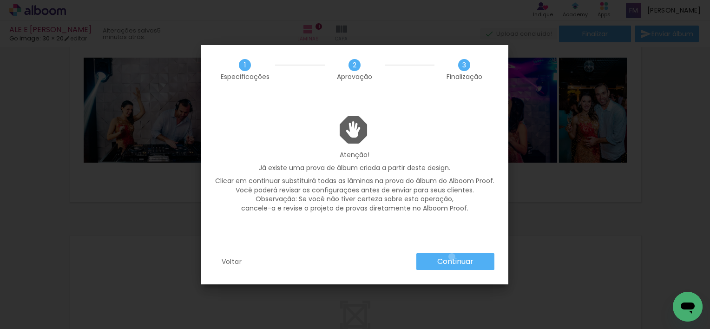
click at [0, 0] on slot "Continuar" at bounding box center [0, 0] width 0 height 0
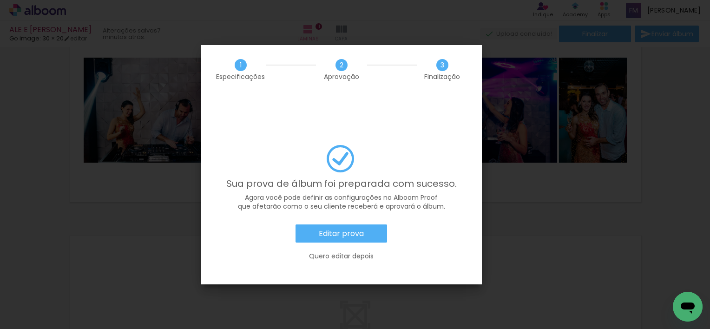
click at [580, 201] on iron-overlay-backdrop at bounding box center [355, 164] width 710 height 329
click at [530, 193] on iron-overlay-backdrop at bounding box center [355, 164] width 710 height 329
click at [493, 118] on iron-overlay-backdrop at bounding box center [355, 164] width 710 height 329
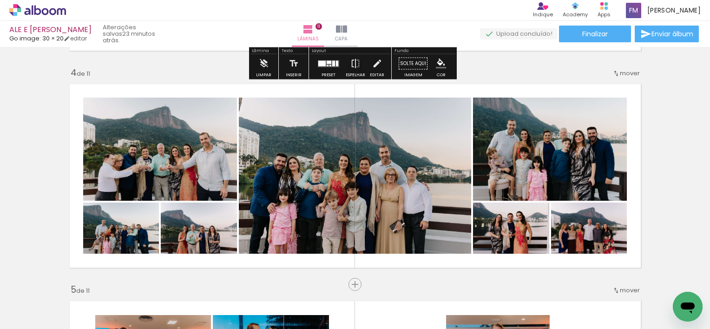
scroll to position [697, 0]
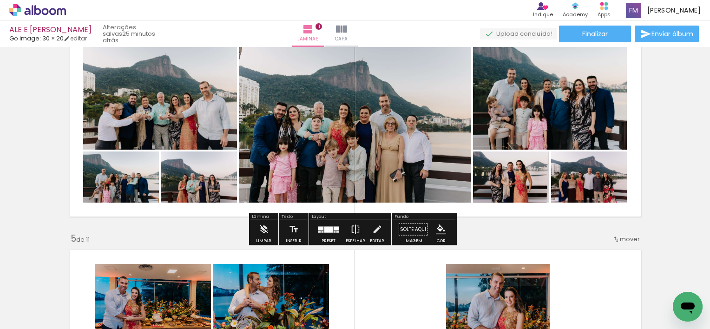
click at [558, 122] on quentale-photo at bounding box center [550, 97] width 154 height 103
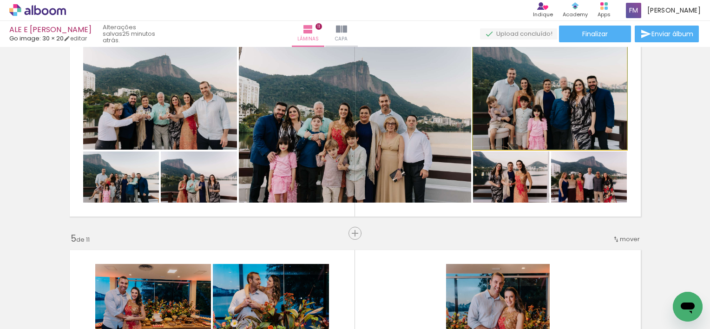
click at [607, 104] on quentale-photo at bounding box center [550, 97] width 154 height 103
click at [596, 100] on quentale-photo at bounding box center [550, 97] width 154 height 103
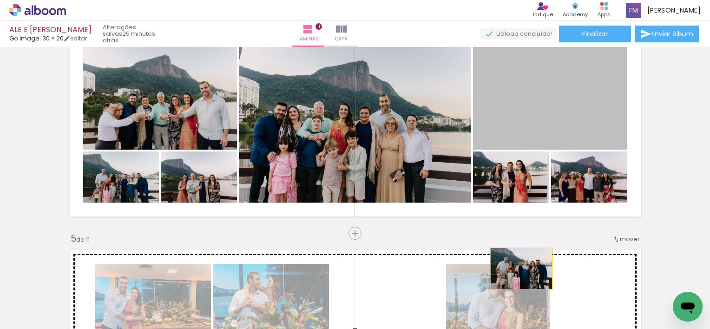
drag, startPoint x: 556, startPoint y: 157, endPoint x: 511, endPoint y: 298, distance: 147.3
click at [511, 298] on quentale-workspace at bounding box center [355, 164] width 710 height 329
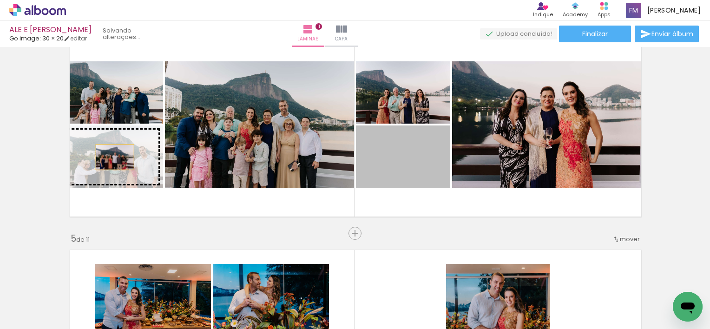
drag, startPoint x: 385, startPoint y: 174, endPoint x: 109, endPoint y: 157, distance: 276.0
click at [0, 0] on slot at bounding box center [0, 0] width 0 height 0
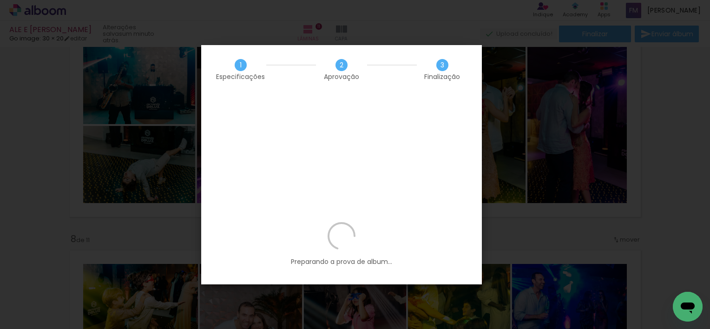
scroll to position [0, 3323]
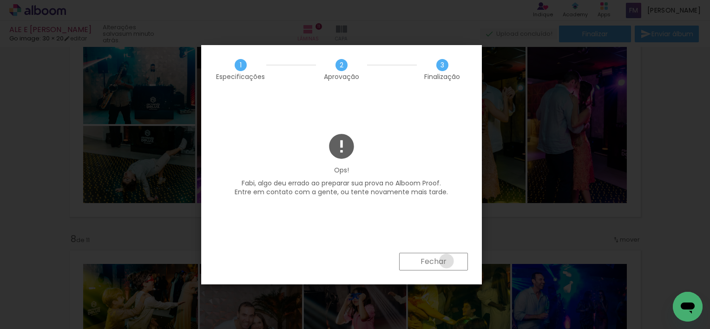
drag, startPoint x: 0, startPoint y: 0, endPoint x: 446, endPoint y: 261, distance: 516.9
click at [446, 261] on paper-button "Fechar" at bounding box center [433, 262] width 69 height 18
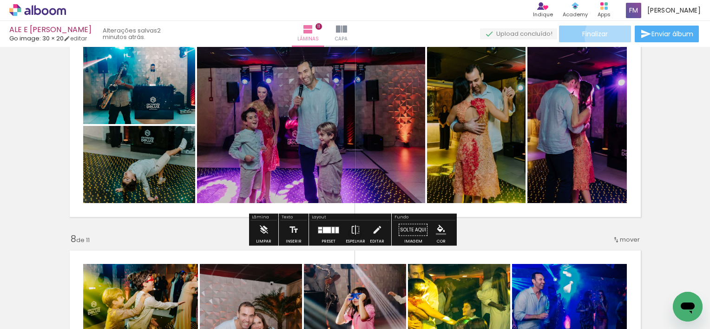
click at [606, 35] on paper-button "Finalizar" at bounding box center [595, 34] width 72 height 17
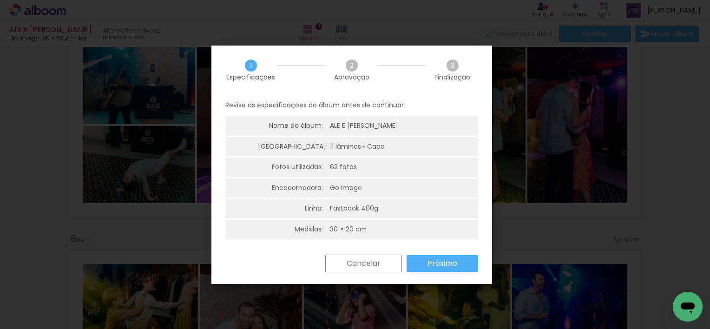
click at [0, 0] on slot "Próximo" at bounding box center [0, 0] width 0 height 0
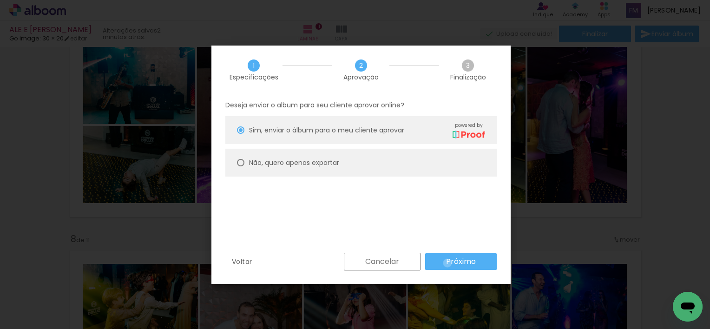
click at [0, 0] on slot "Próximo" at bounding box center [0, 0] width 0 height 0
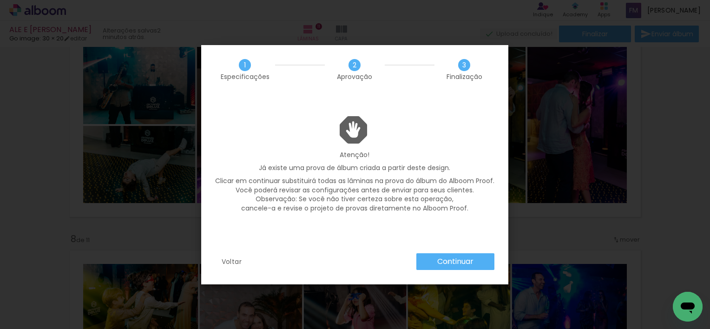
click at [0, 0] on slot "Continuar" at bounding box center [0, 0] width 0 height 0
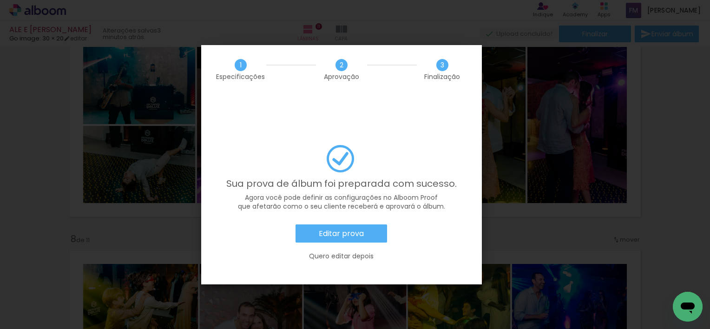
click at [59, 43] on iron-overlay-backdrop at bounding box center [355, 164] width 710 height 329
